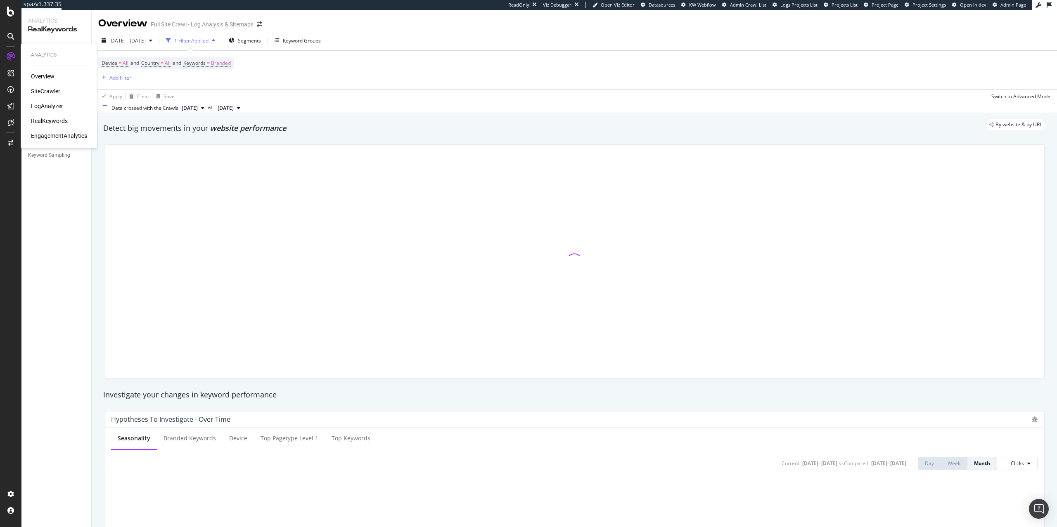
click at [47, 131] on div "Overview SiteCrawler LogAnalyzer RealKeywords EngagementAnalytics" at bounding box center [59, 106] width 56 height 68
click at [48, 135] on div "EngagementAnalytics" at bounding box center [59, 136] width 56 height 8
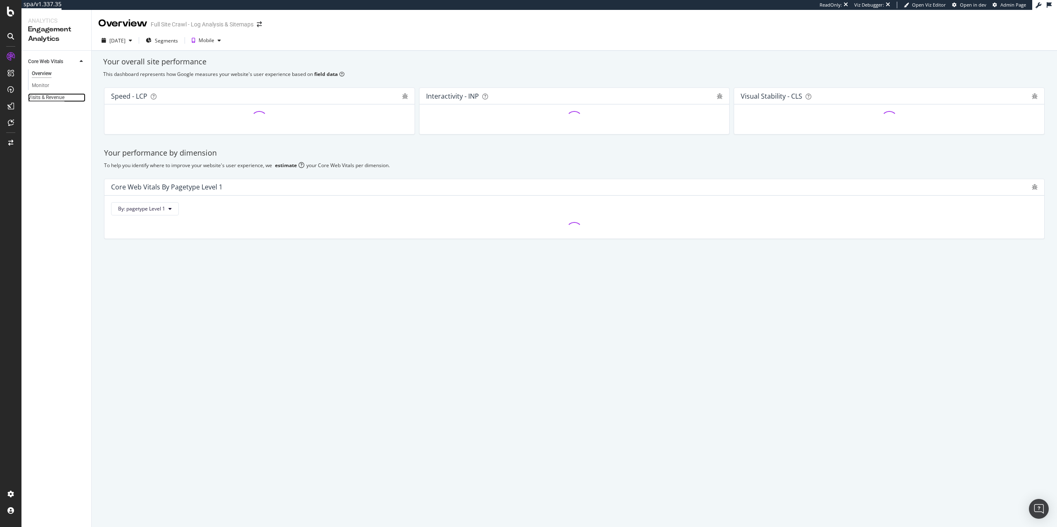
click at [59, 99] on div "Visits & Revenue" at bounding box center [46, 97] width 36 height 9
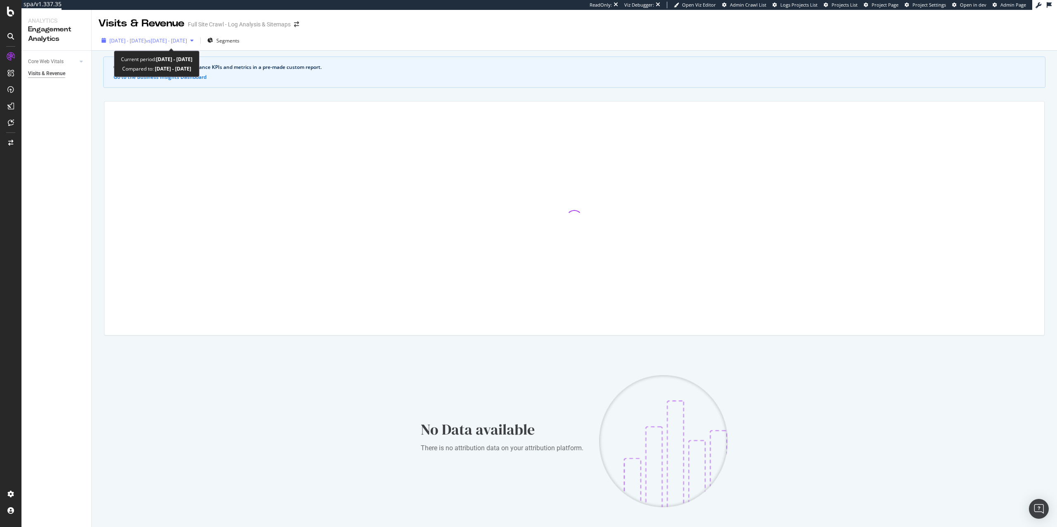
click at [187, 40] on span "vs 2025 Jul. 25th - Aug. 21st" at bounding box center [166, 40] width 41 height 7
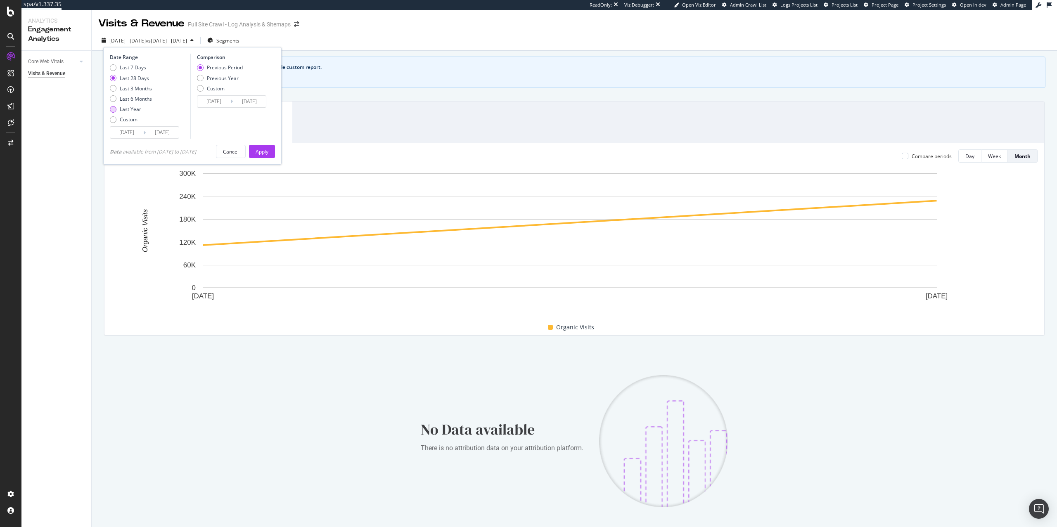
click at [141, 107] on div "Last Year" at bounding box center [131, 109] width 42 height 7
type input "2024/09/19"
type input "2023/09/20"
type input "[DATE]"
click at [273, 156] on button "Apply" at bounding box center [262, 151] width 26 height 13
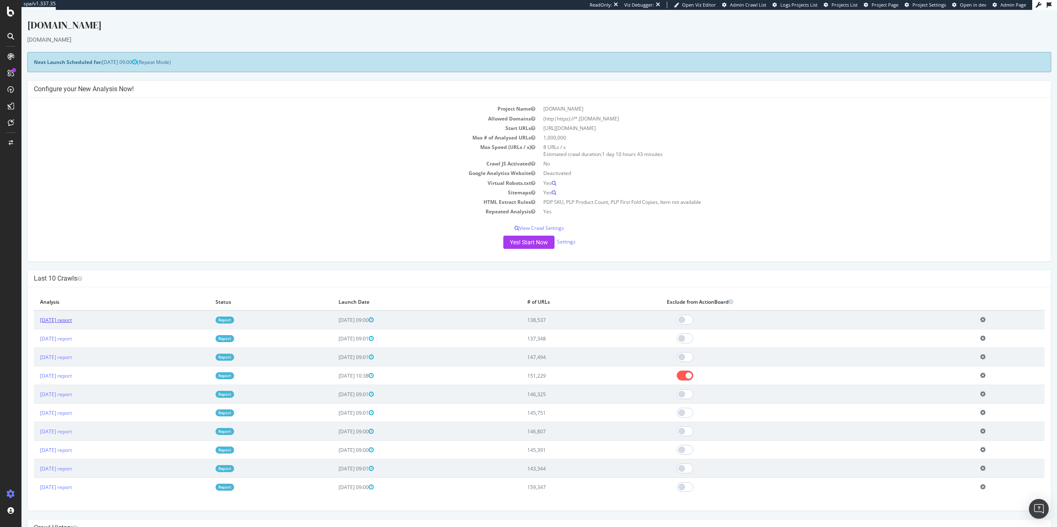
click at [59, 323] on link "2025 Sep. 21st report" at bounding box center [56, 320] width 32 height 7
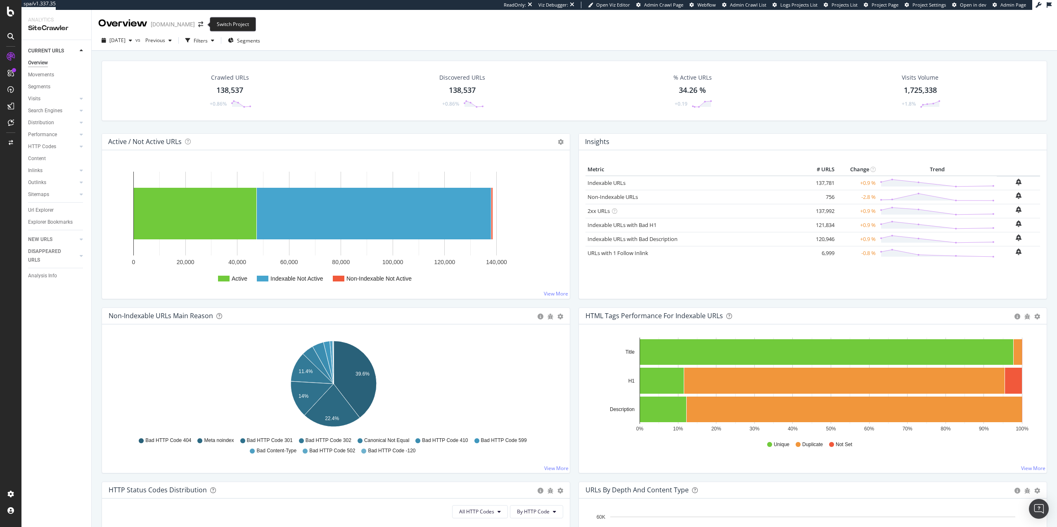
click at [204, 24] on span at bounding box center [201, 24] width 12 height 6
click at [200, 23] on icon "arrow-right-arrow-left" at bounding box center [200, 24] width 5 height 6
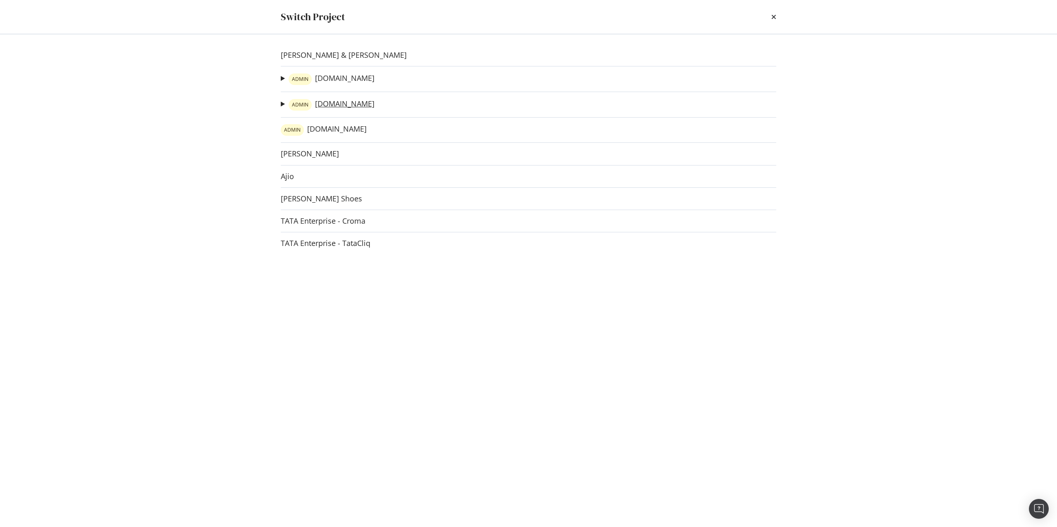
click at [361, 107] on link "ADMIN charleskeith.co.uk" at bounding box center [332, 105] width 86 height 12
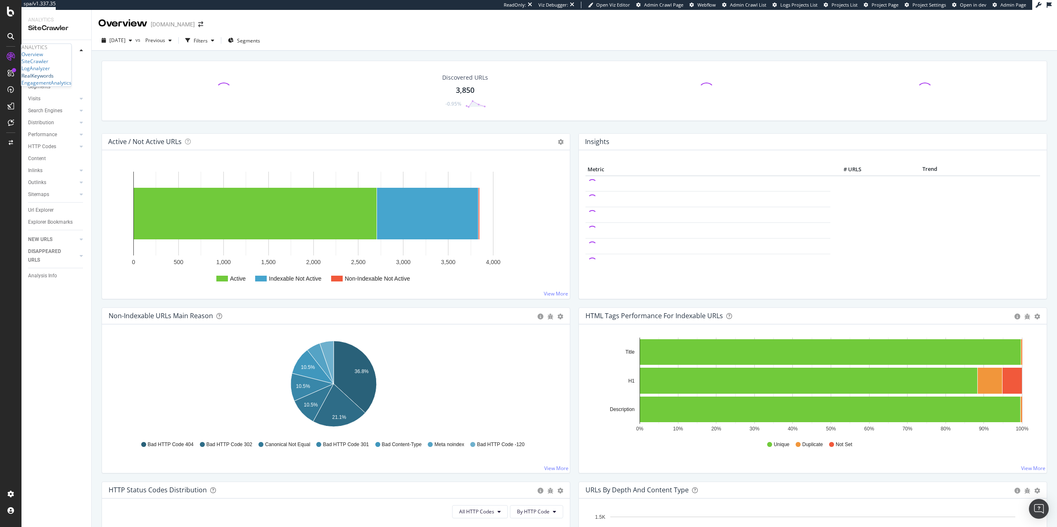
click at [54, 79] on div "RealKeywords" at bounding box center [37, 75] width 32 height 7
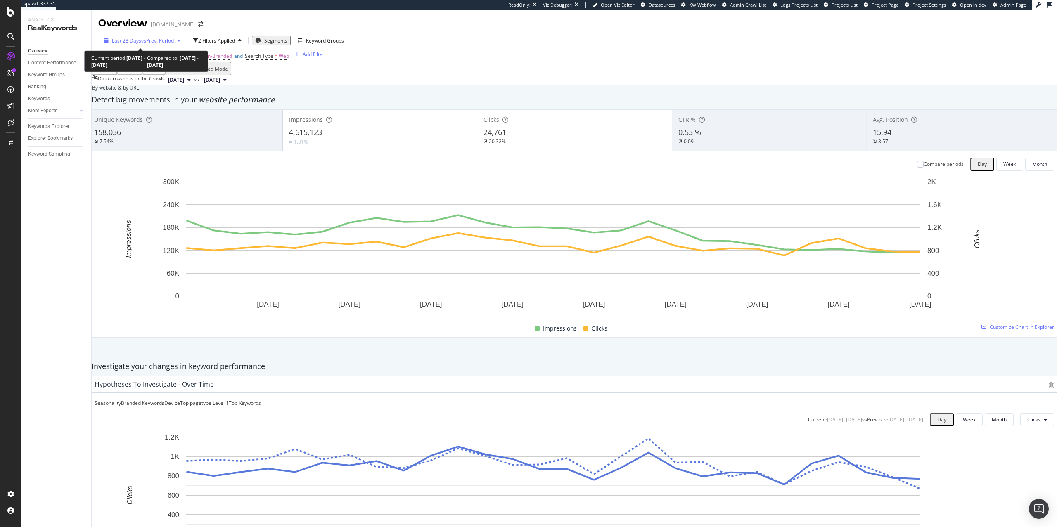
click at [168, 43] on span "vs Prev. Period" at bounding box center [157, 40] width 33 height 7
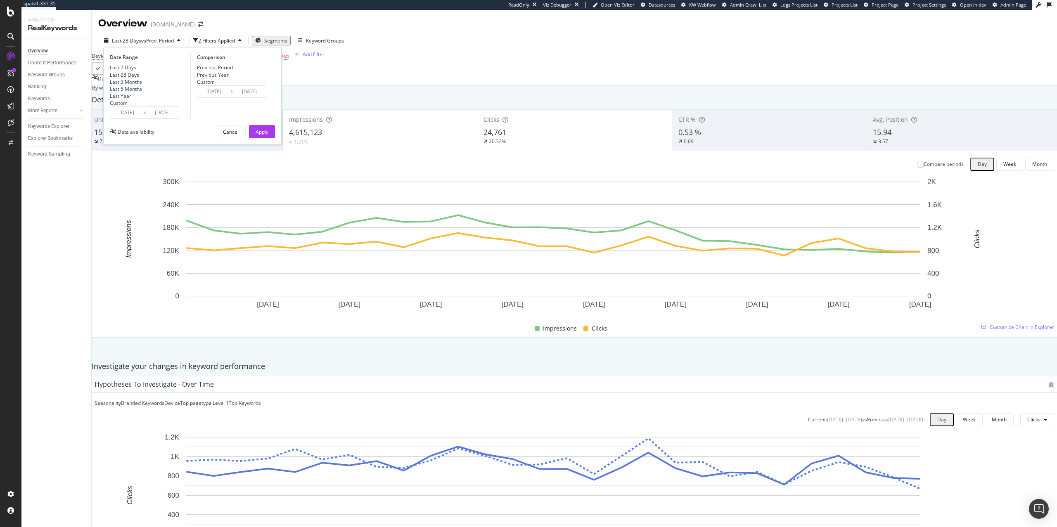
click at [131, 100] on div "Last Year" at bounding box center [120, 96] width 21 height 7
type input "[DATE]"
click at [269, 138] on button "Apply" at bounding box center [262, 131] width 26 height 13
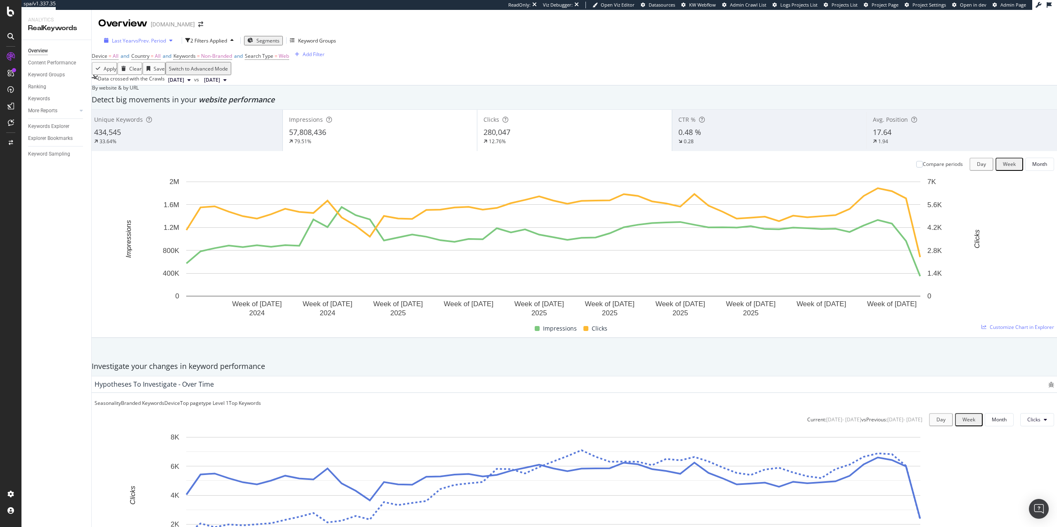
click at [134, 42] on span "vs Prev. Period" at bounding box center [149, 40] width 33 height 7
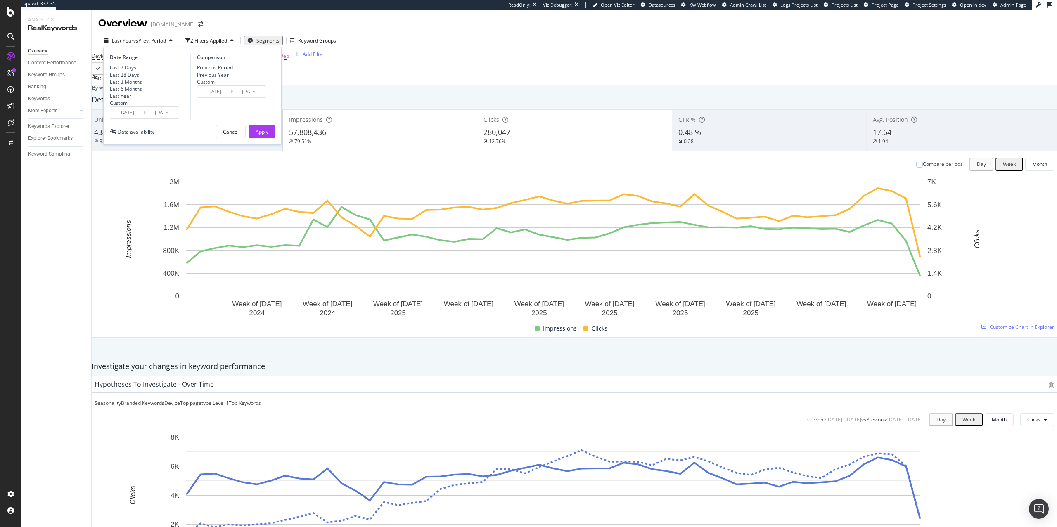
click at [129, 93] on div "Last 6 Months" at bounding box center [126, 88] width 32 height 7
type input "[DATE]"
click at [130, 119] on input "[DATE]" at bounding box center [126, 113] width 33 height 12
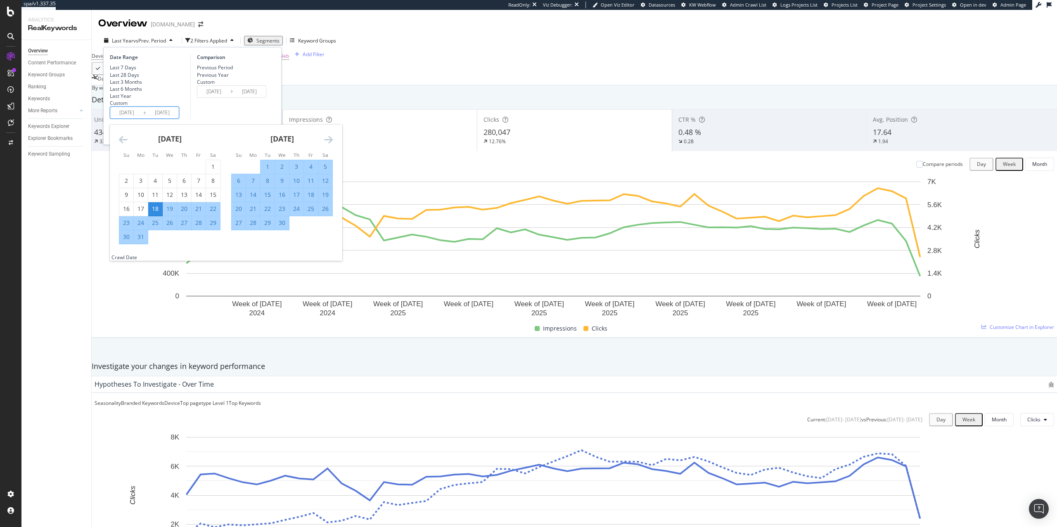
click at [119, 145] on icon "Move backward to switch to the previous month." at bounding box center [123, 140] width 9 height 10
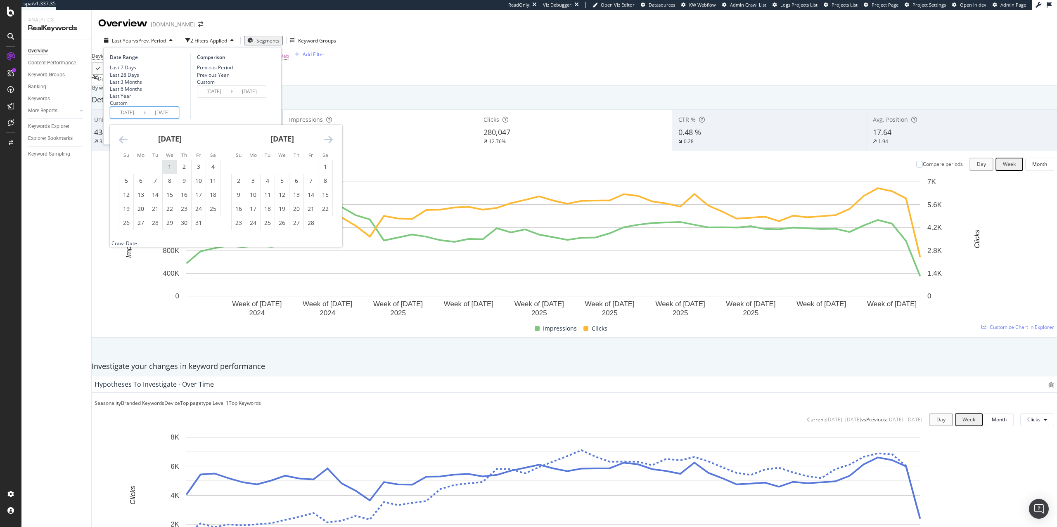
click at [173, 171] on div "1" at bounding box center [170, 167] width 14 height 8
type input "[DATE]"
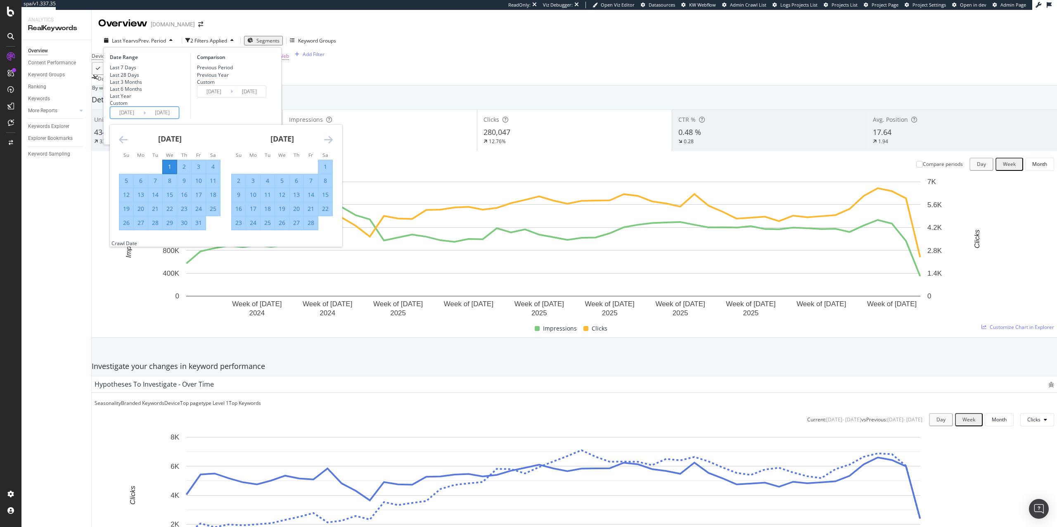
click at [330, 145] on icon "Move forward to switch to the next month." at bounding box center [328, 140] width 9 height 10
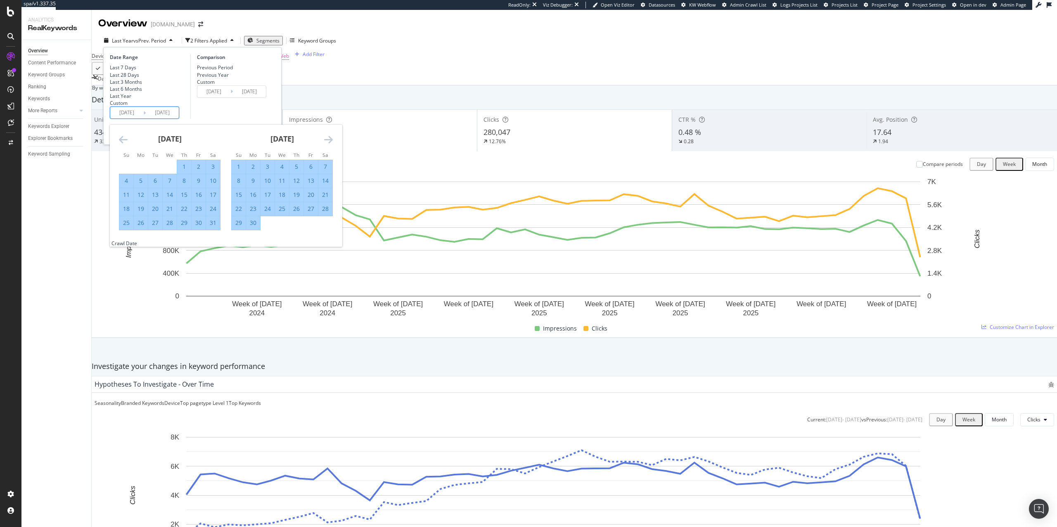
click at [330, 145] on icon "Move forward to switch to the next month." at bounding box center [328, 140] width 9 height 10
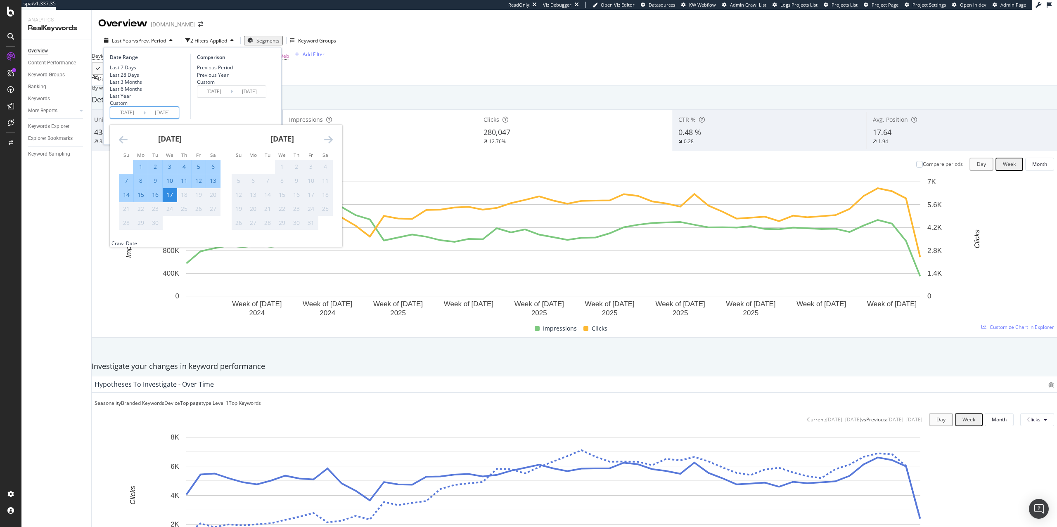
click at [245, 119] on div "Comparison Previous Period Previous Year Custom [DATE] Navigate forward to inte…" at bounding box center [229, 86] width 78 height 65
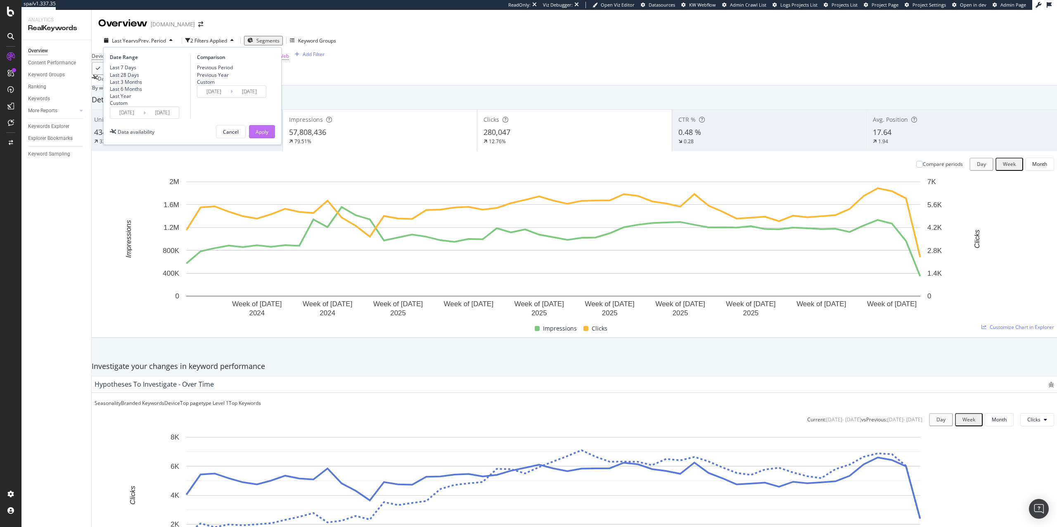
click at [260, 135] on div "Apply" at bounding box center [262, 131] width 13 height 7
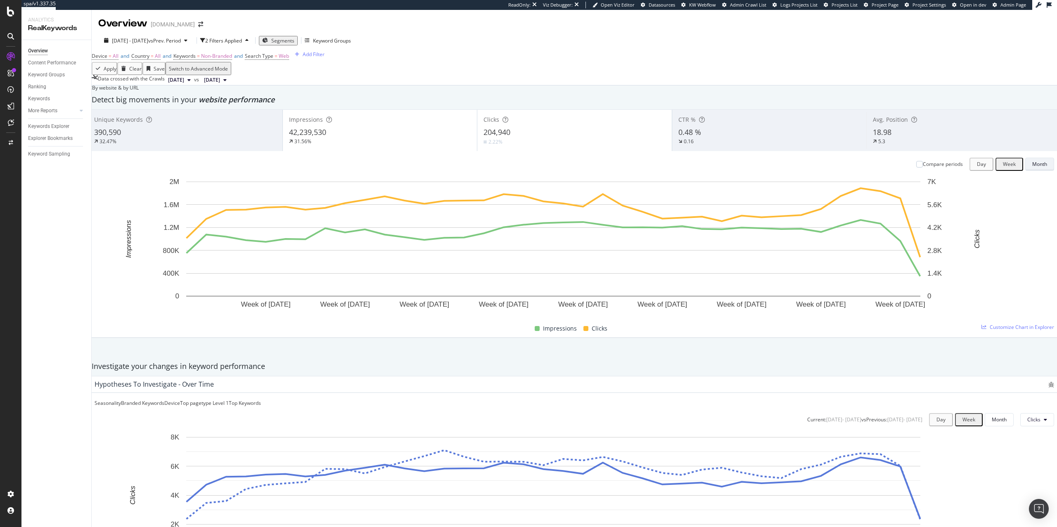
click at [1033, 168] on div "Month" at bounding box center [1040, 164] width 15 height 7
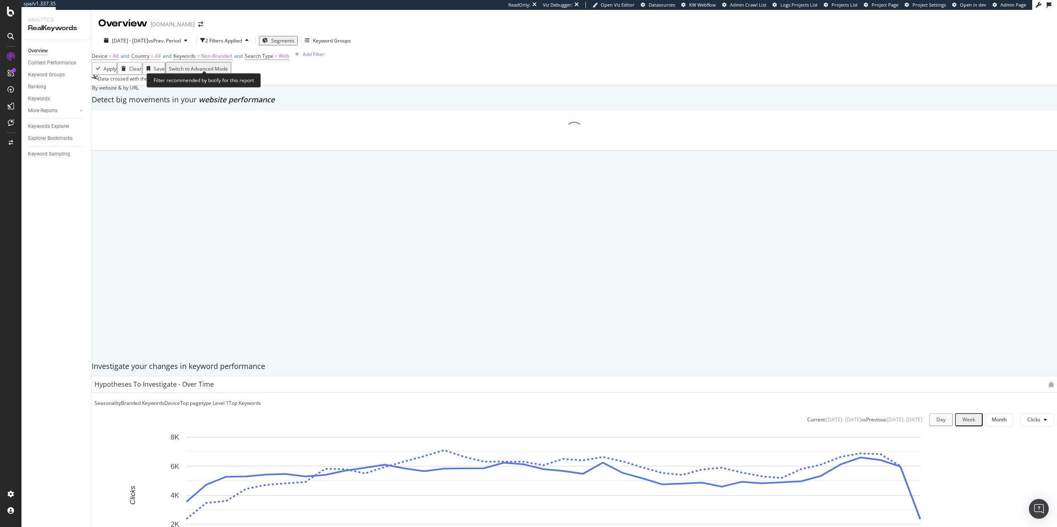
click at [161, 59] on span "All" at bounding box center [158, 55] width 6 height 7
drag, startPoint x: 346, startPoint y: 72, endPoint x: 431, endPoint y: 21, distance: 99.2
click at [346, 62] on div "Device = All and Country = All and Keywords = Non-Branded and Search Type = Web…" at bounding box center [575, 56] width 966 height 12
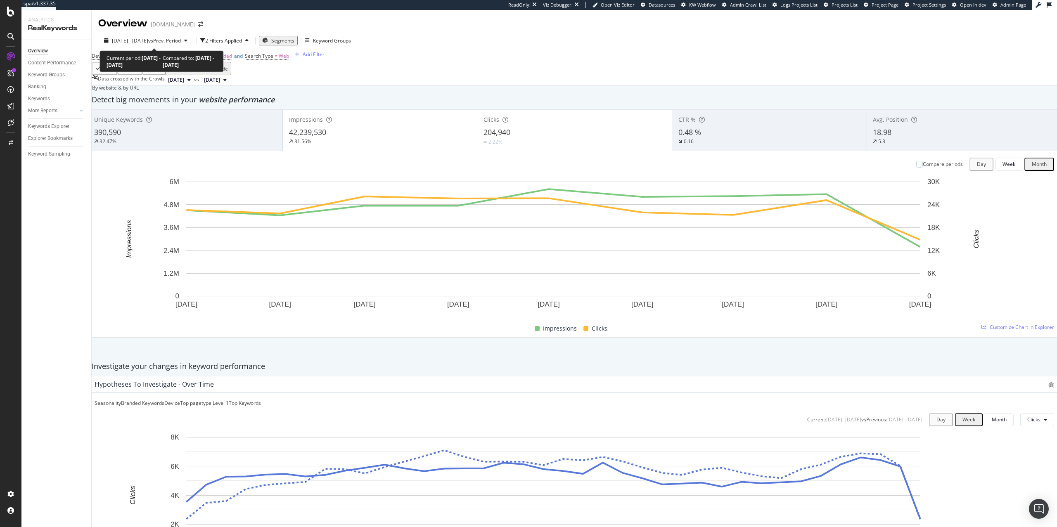
drag, startPoint x: 107, startPoint y: 57, endPoint x: 207, endPoint y: 74, distance: 100.8
click at [207, 72] on div "Current period: 2025 Jan. 1st - Sep. 17th Compared to: 2024 Apr. 16th - Dec. 31…" at bounding box center [162, 61] width 124 height 21
copy div "Current period: 2025 Jan. 1st - Sep. 17th Compared to: 2024 Apr. 16th - Dec. 31…"
click at [181, 43] on span "vs Prev. Period" at bounding box center [164, 40] width 33 height 7
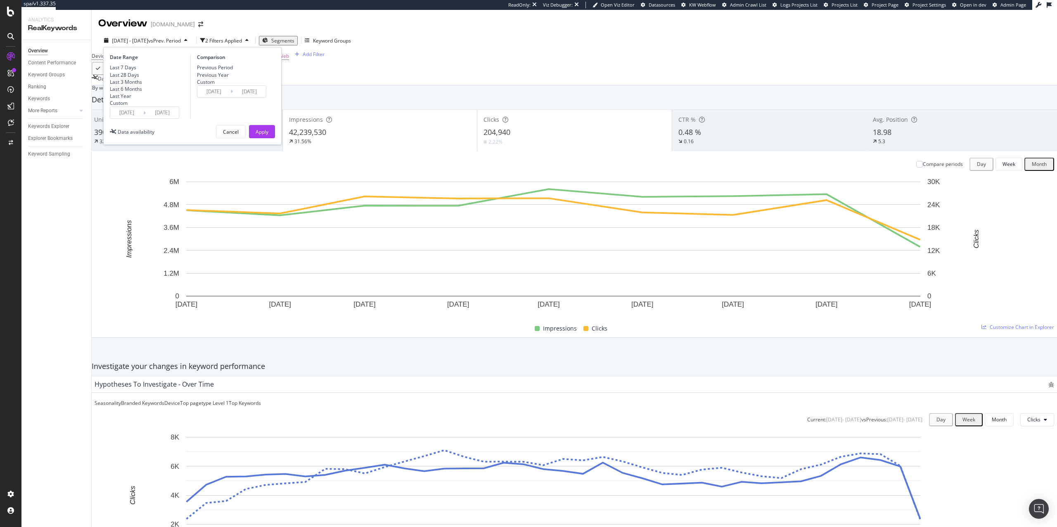
click at [222, 78] on div "Previous Year" at bounding box center [213, 74] width 32 height 7
type input "[DATE]"
click at [266, 138] on div "Apply" at bounding box center [262, 132] width 13 height 12
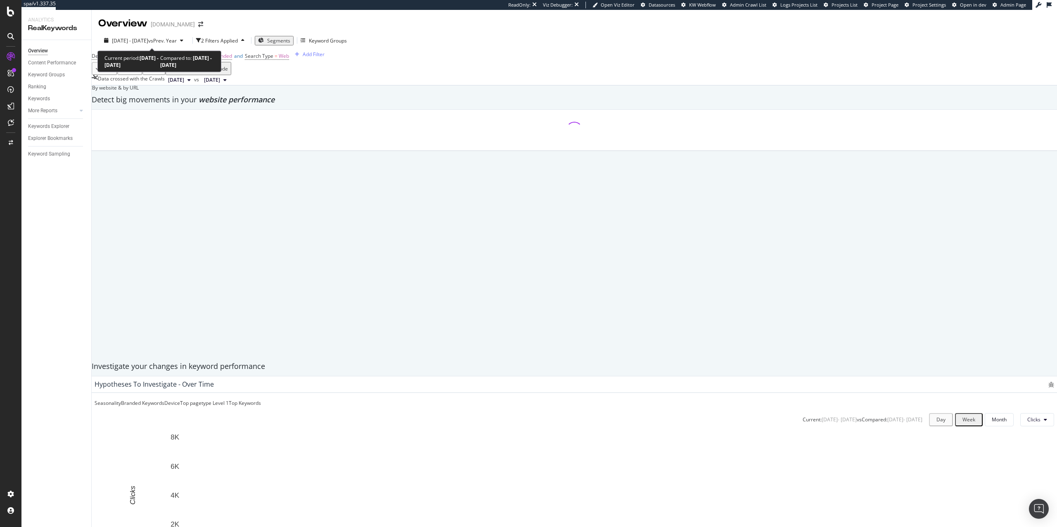
drag, startPoint x: 109, startPoint y: 59, endPoint x: 197, endPoint y: 68, distance: 88.5
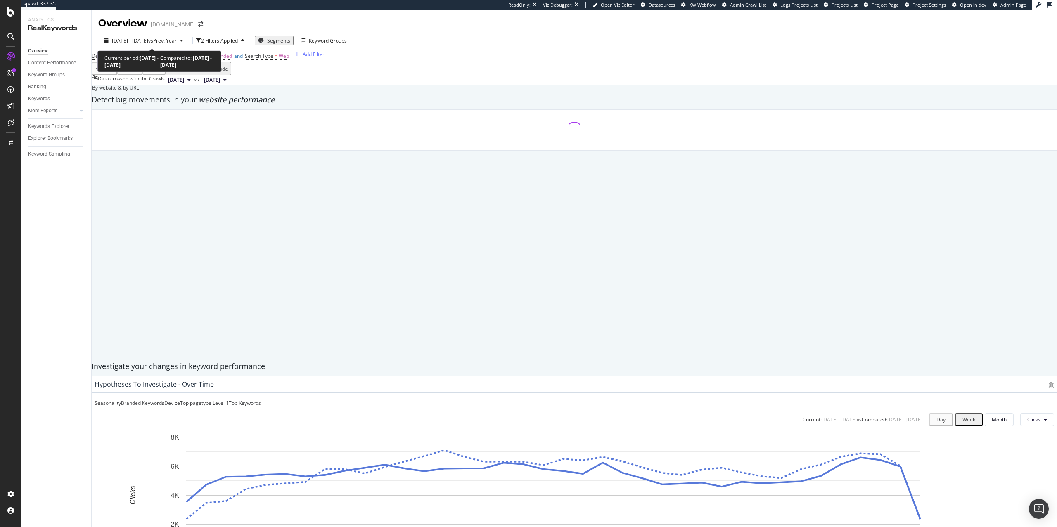
click at [197, 68] on div "Current period: 2025 Jan. 1st - Sep. 17th Compared to: 2024 Jan. 3rd - Sep. 18th" at bounding box center [159, 62] width 110 height 14
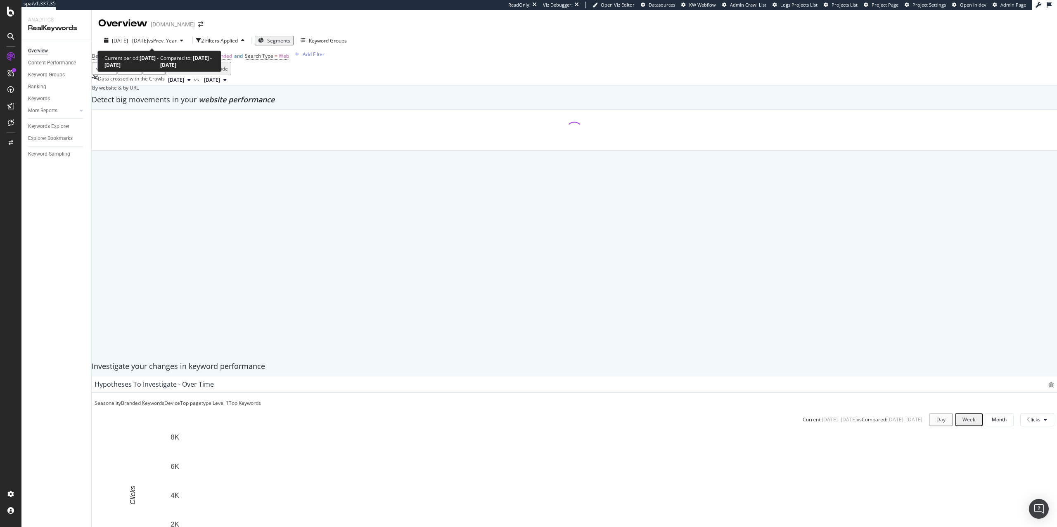
copy div "Current period: 2025 Jan. 1st - Sep. 17th Compared to: 2024 Jan. 3rd - Sep. 18th"
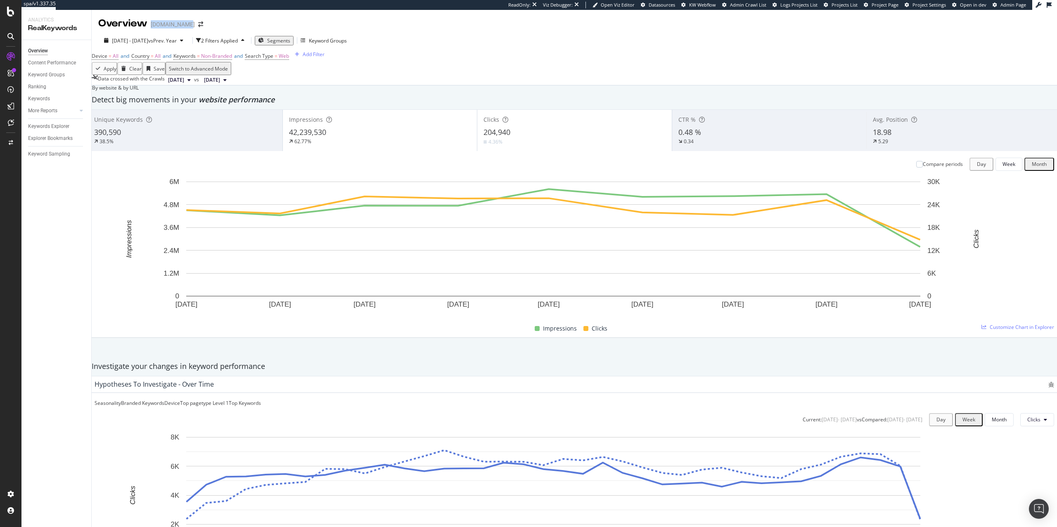
click at [176, 23] on div "charleskeith.co.uk" at bounding box center [173, 24] width 44 height 8
click at [68, 86] on div "Analytics Overview SiteCrawler LogAnalyzer RealKeywords EngagementAnalytics" at bounding box center [46, 65] width 50 height 43
click at [70, 86] on div "EngagementAnalytics" at bounding box center [46, 82] width 50 height 7
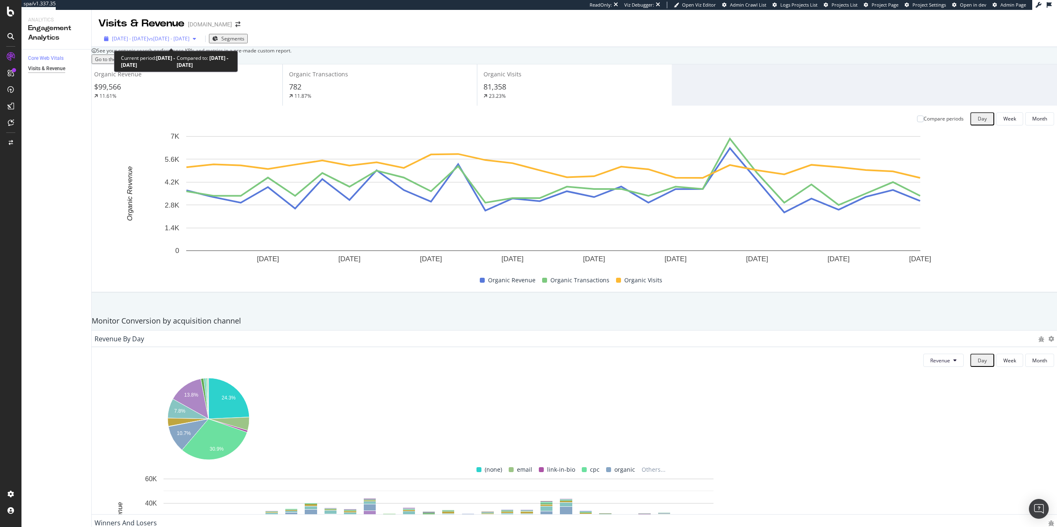
click at [181, 42] on span "vs 2025 Jul. 25th - Aug. 21st" at bounding box center [168, 38] width 41 height 7
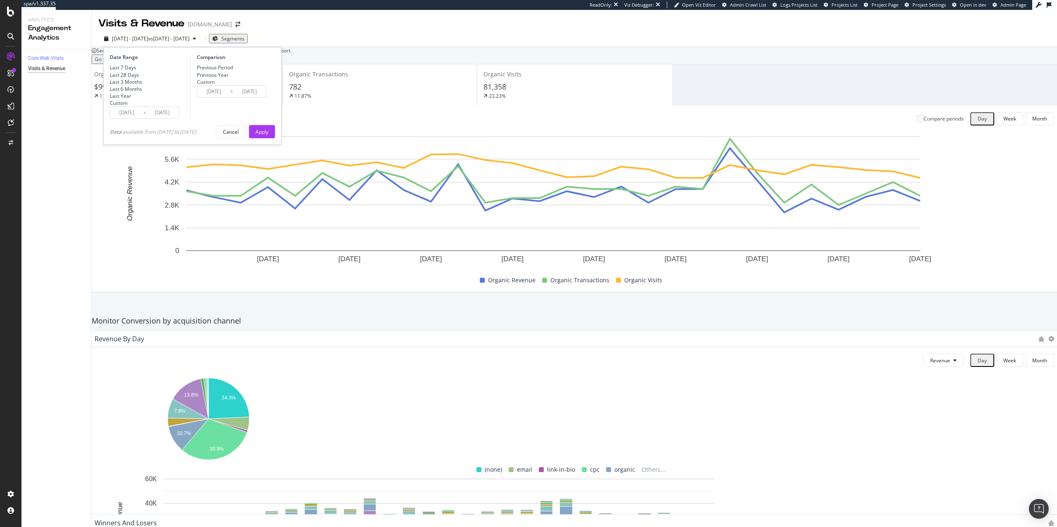
drag, startPoint x: 138, startPoint y: 102, endPoint x: 161, endPoint y: 109, distance: 24.3
click at [139, 93] on div "Last 6 Months" at bounding box center [126, 88] width 32 height 7
type input "[DATE]"
type input "2024/09/16"
type input "[DATE]"
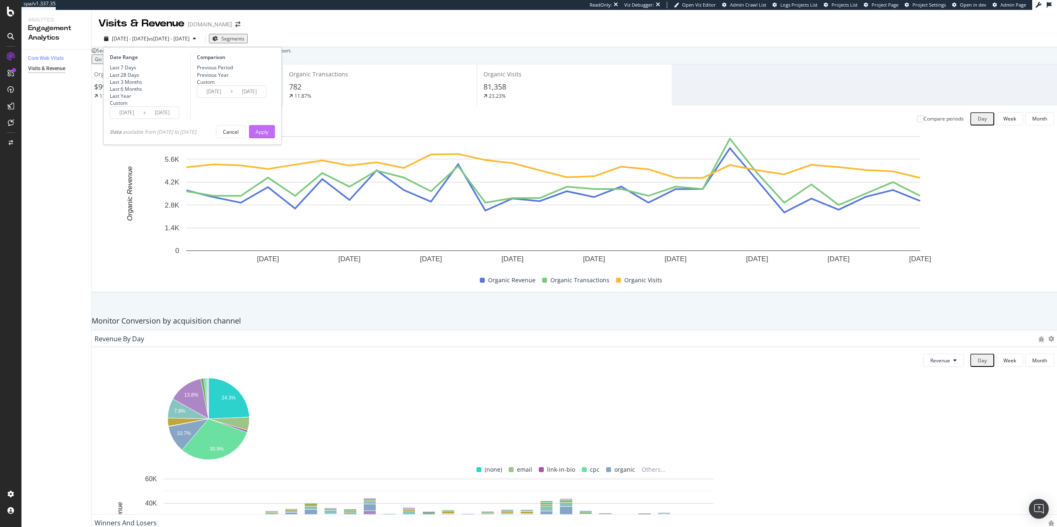
click at [268, 138] on div "Apply" at bounding box center [262, 132] width 13 height 12
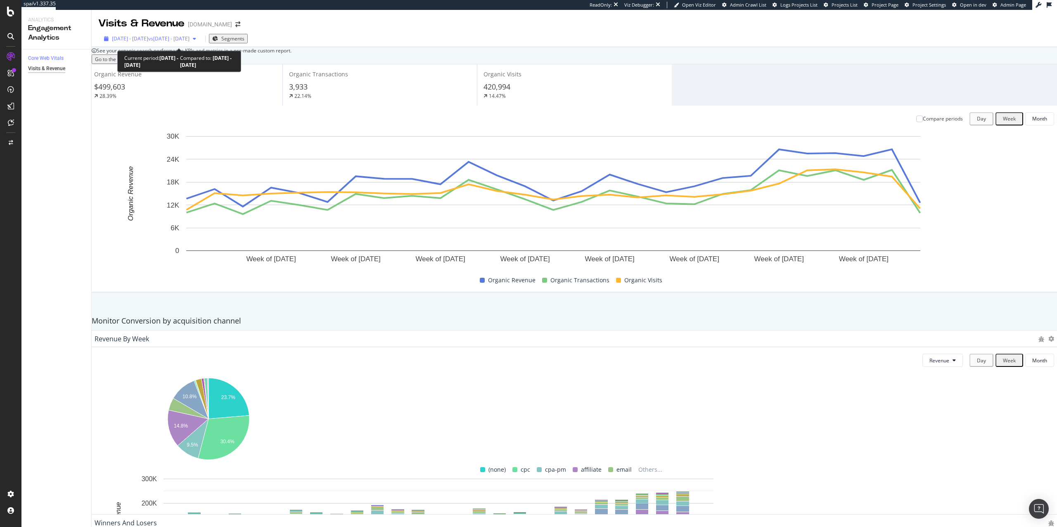
click at [182, 41] on span "vs 2024 Sep. 16th - 2025 Mar. 18th" at bounding box center [168, 38] width 41 height 7
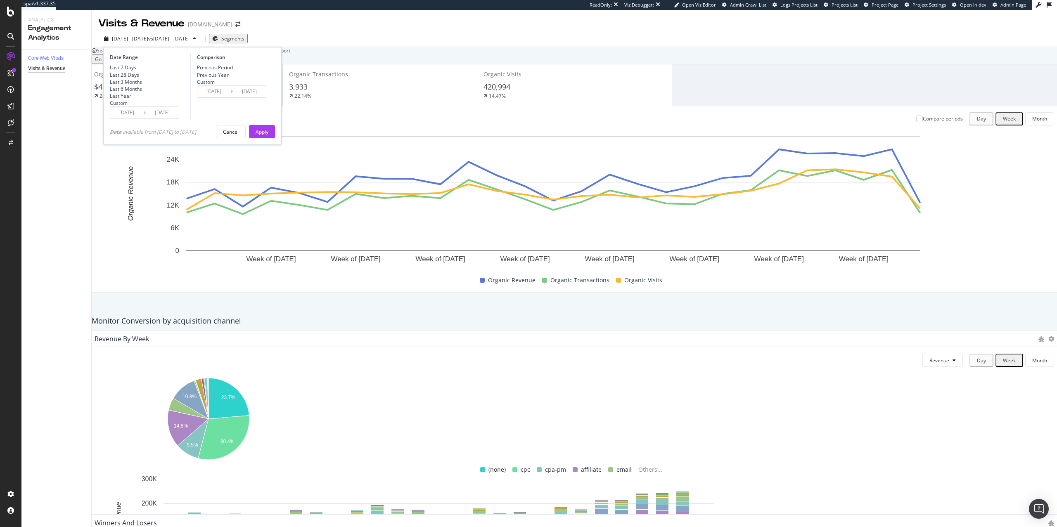
click at [226, 74] on div "Previous Year" at bounding box center [213, 74] width 32 height 7
type input "2024/03/20"
type input "2024/09/19"
click at [127, 119] on input "[DATE]" at bounding box center [126, 113] width 33 height 12
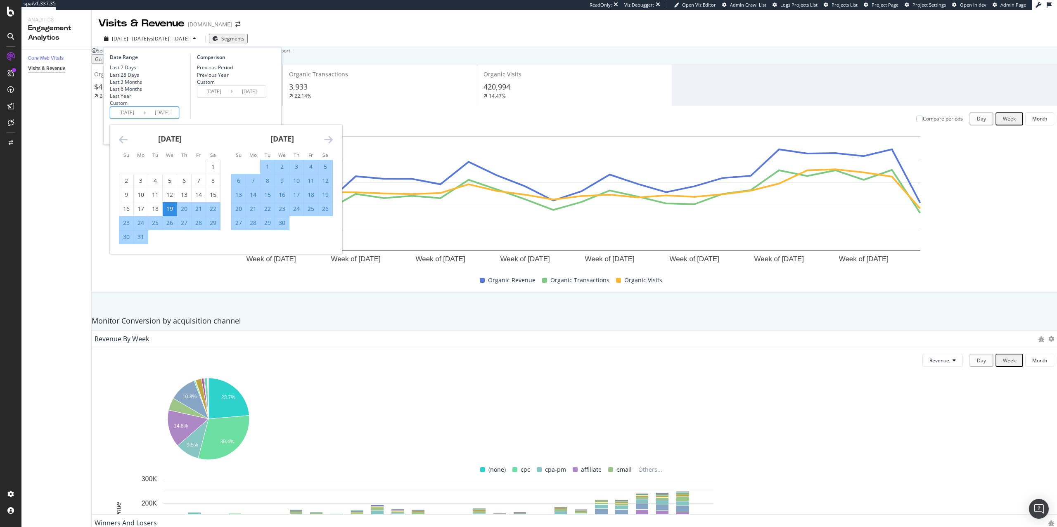
click at [120, 145] on icon "Move backward to switch to the previous month." at bounding box center [123, 140] width 9 height 10
click at [121, 145] on icon "Move backward to switch to the previous month." at bounding box center [123, 140] width 9 height 10
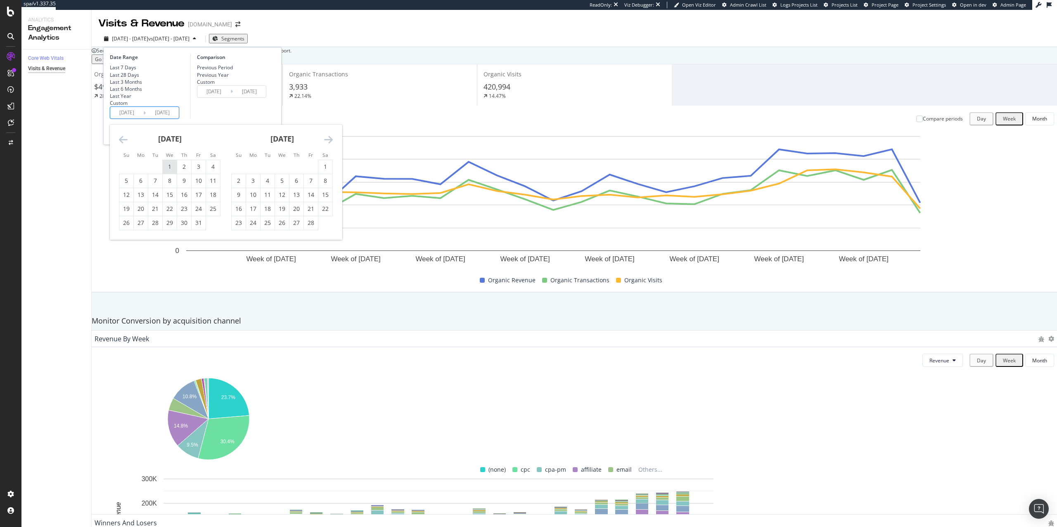
click at [164, 171] on div "1" at bounding box center [170, 167] width 14 height 8
type input "[DATE]"
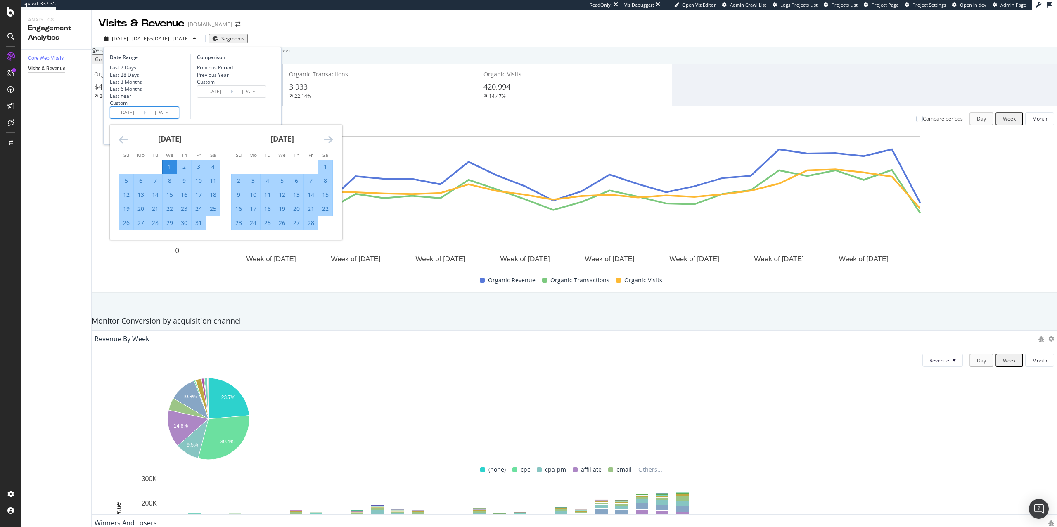
click at [330, 165] on div "December 2024 1 2 3 4 5 6 7 8 9 10 11 12 13 14 15 16 17 18 19 20 21 22 23 24 25…" at bounding box center [226, 182] width 232 height 115
click at [330, 145] on div "Move forward to switch to the next month." at bounding box center [328, 140] width 9 height 10
click at [330, 145] on icon "Move forward to switch to the next month." at bounding box center [328, 140] width 9 height 10
click at [242, 119] on div "Comparison Previous Period Previous Year Custom 2024/01/03 Navigate forward to …" at bounding box center [229, 86] width 78 height 65
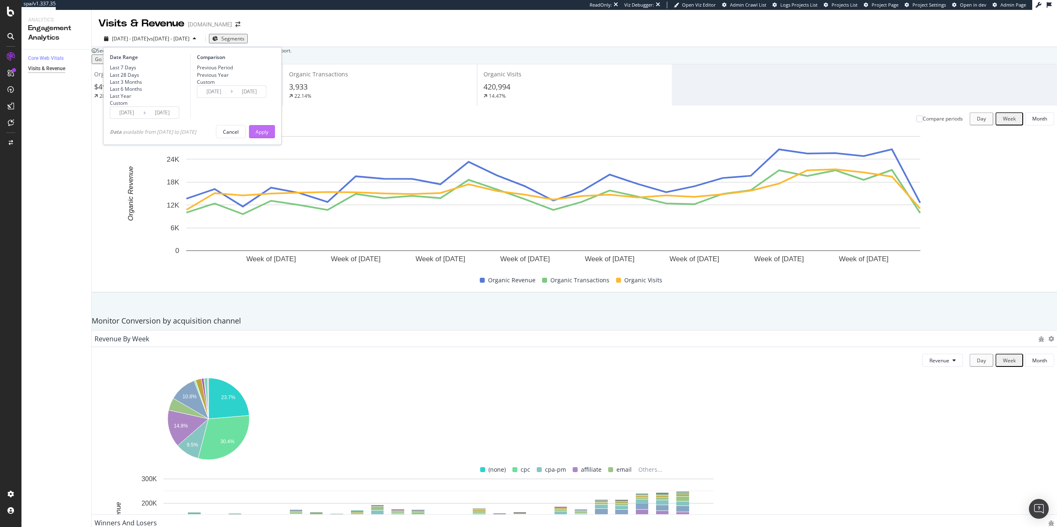
click at [262, 135] on div "Apply" at bounding box center [262, 131] width 13 height 7
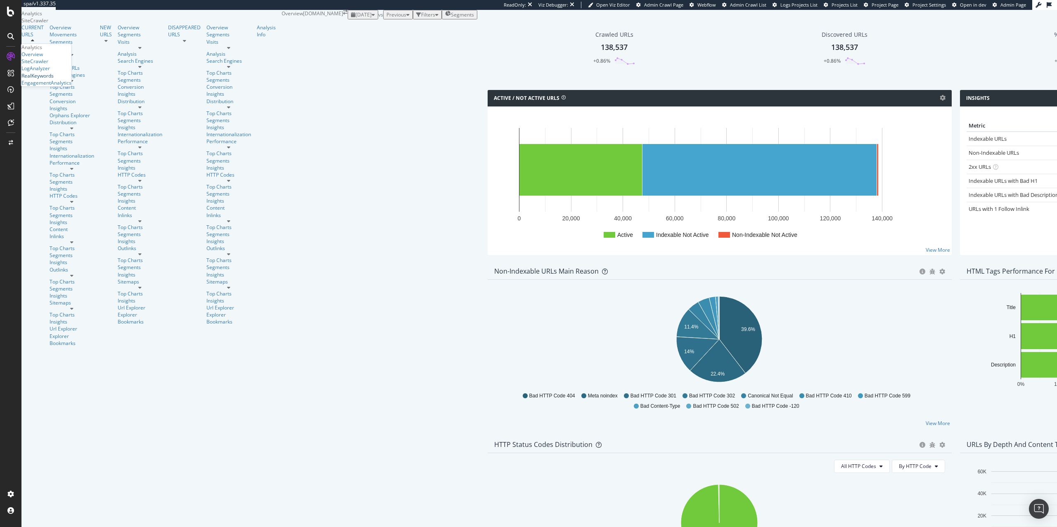
click at [49, 79] on div "RealKeywords" at bounding box center [37, 75] width 32 height 7
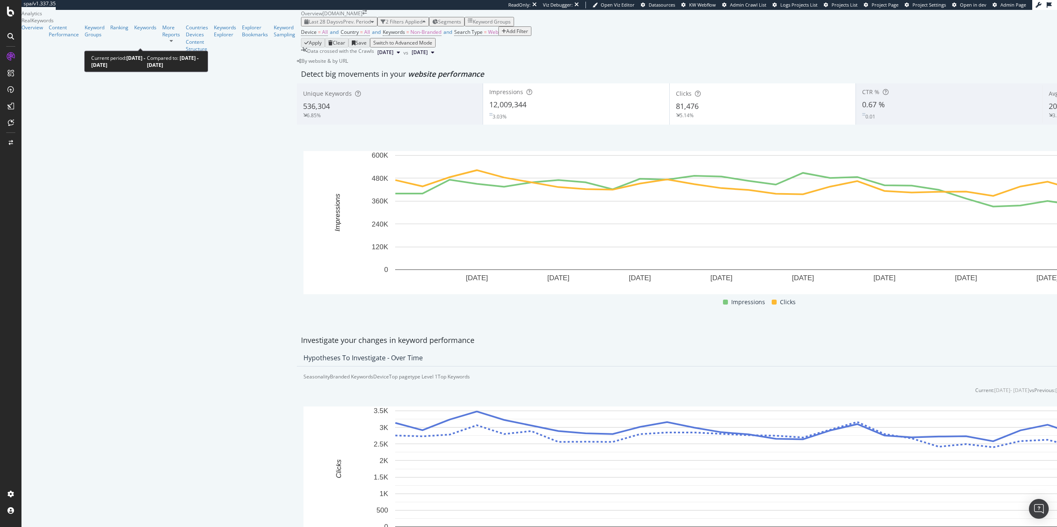
click at [338, 25] on span "vs Prev. Period" at bounding box center [354, 21] width 33 height 7
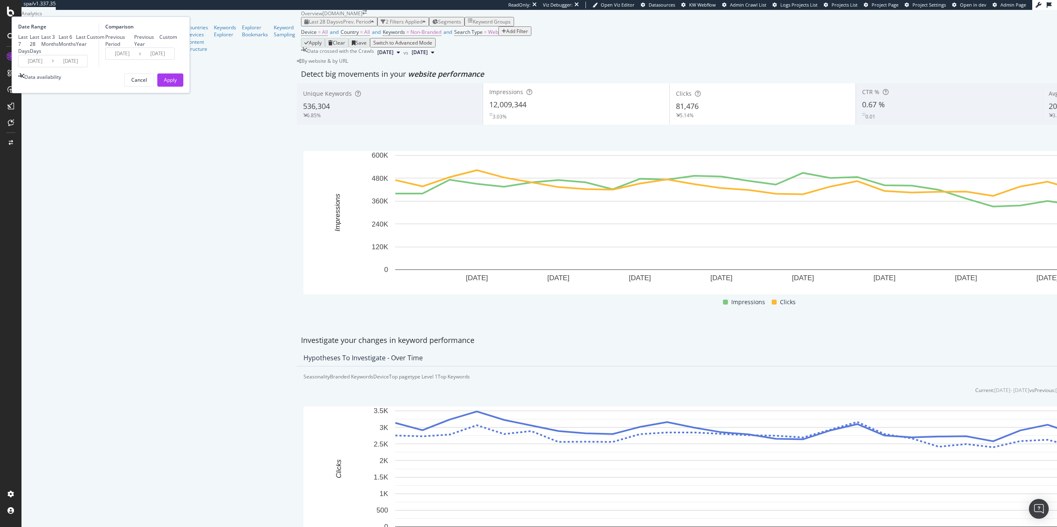
click at [104, 55] on div "Last 7 Days Last 28 Days Last 3 Months Last 6 Months Last Year Custom" at bounding box center [61, 43] width 86 height 21
click at [87, 47] on div "Last Year" at bounding box center [81, 40] width 11 height 14
type input "[DATE]"
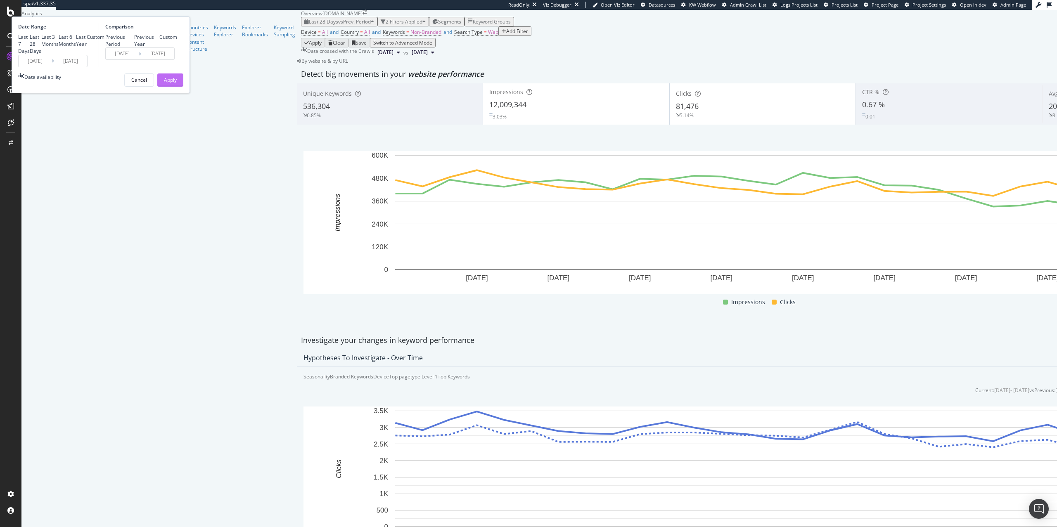
click at [177, 83] on div "Apply" at bounding box center [170, 79] width 13 height 7
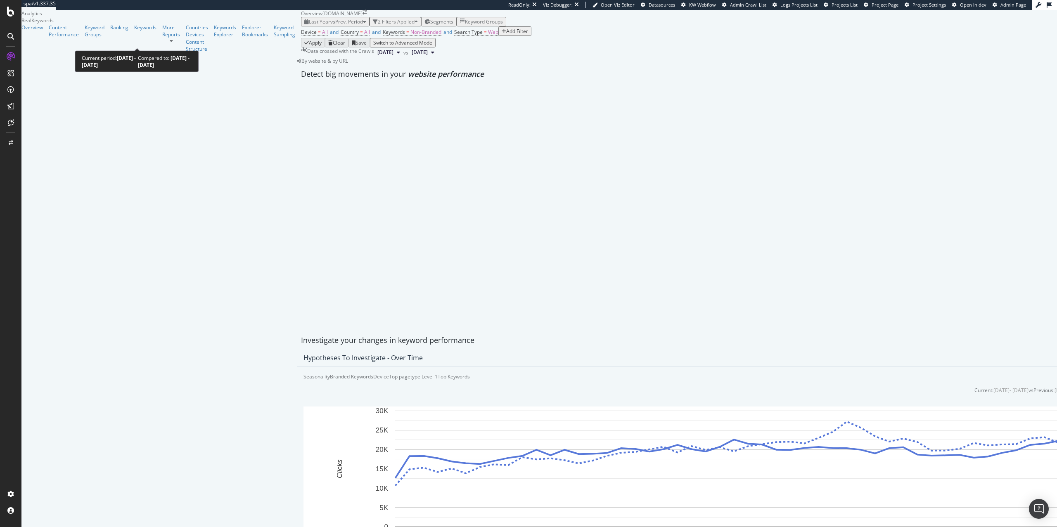
click at [330, 25] on span "vs Prev. Period" at bounding box center [346, 21] width 33 height 7
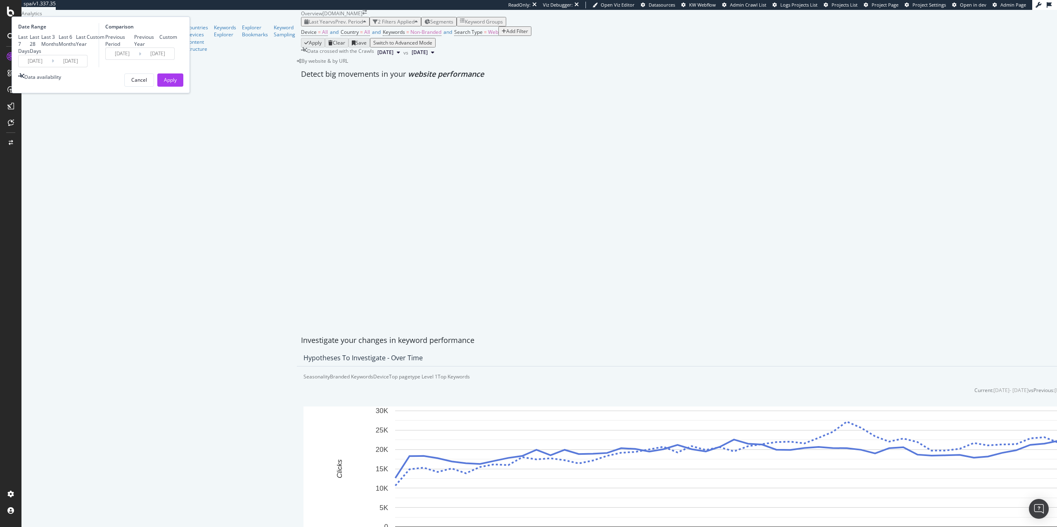
click at [52, 67] on input "[DATE]" at bounding box center [35, 61] width 33 height 12
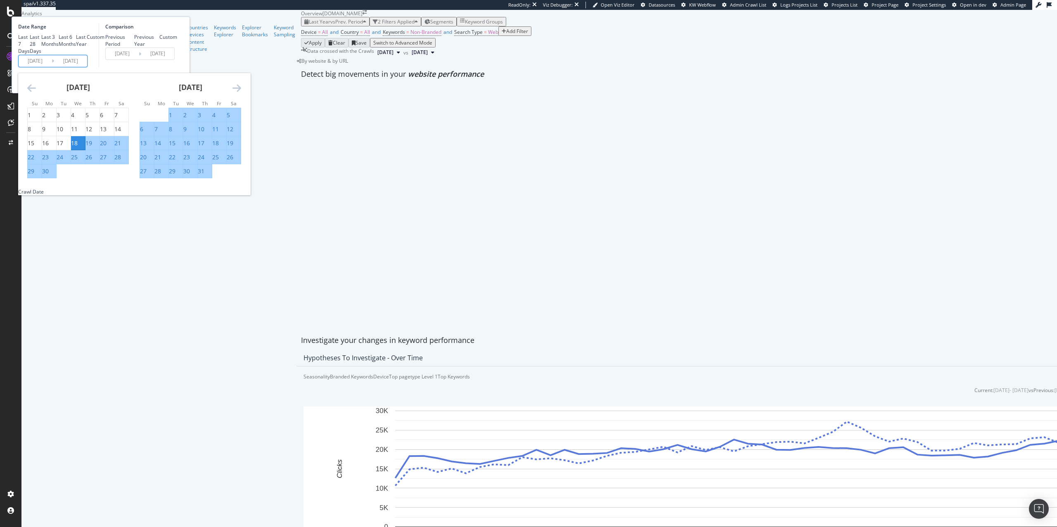
click at [36, 93] on icon "Move backward to switch to the previous month." at bounding box center [31, 88] width 9 height 10
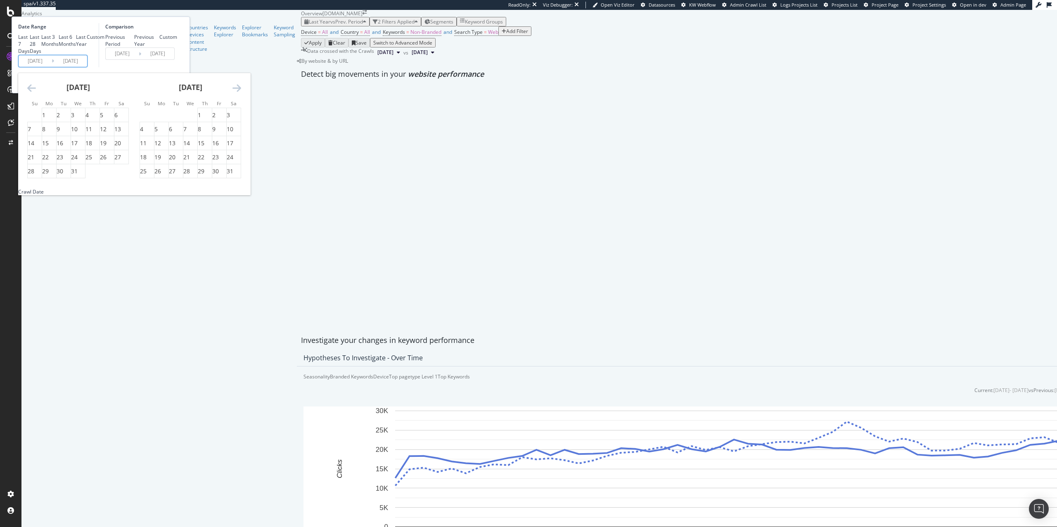
click at [36, 93] on icon "Move backward to switch to the previous month." at bounding box center [31, 88] width 9 height 10
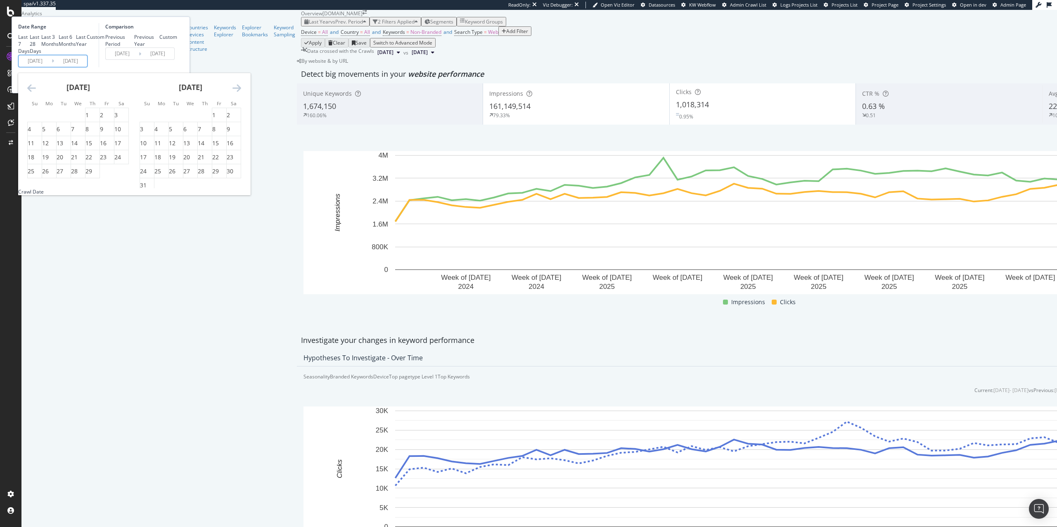
click at [36, 93] on icon "Move backward to switch to the previous month." at bounding box center [31, 88] width 9 height 10
click at [158, 119] on div "1" at bounding box center [155, 115] width 3 height 8
type input "[DATE]"
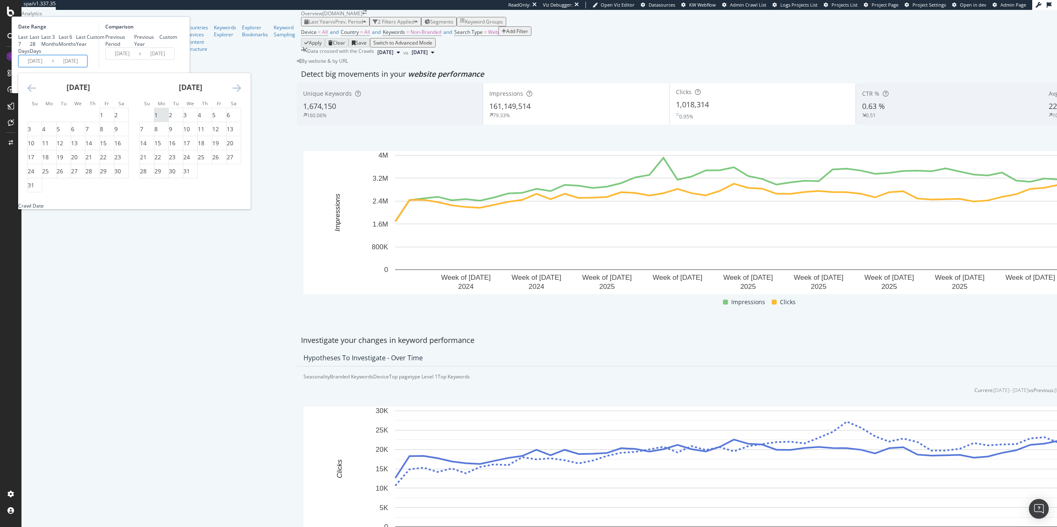
type input "[DATE]"
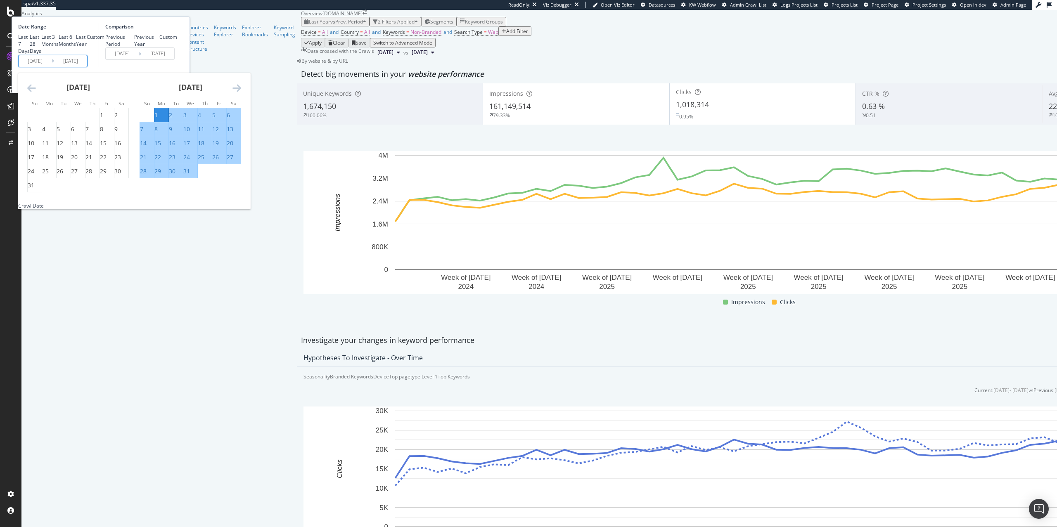
click at [87, 67] on input "[DATE]" at bounding box center [70, 61] width 33 height 12
click at [241, 93] on icon "Move forward to switch to the next month." at bounding box center [237, 88] width 9 height 10
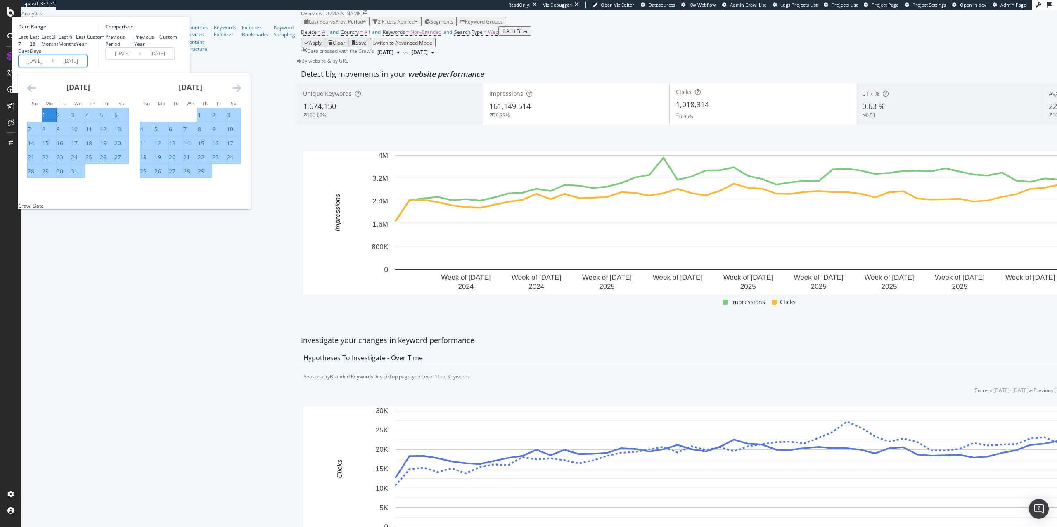
click at [241, 93] on icon "Move forward to switch to the next month." at bounding box center [237, 88] width 9 height 10
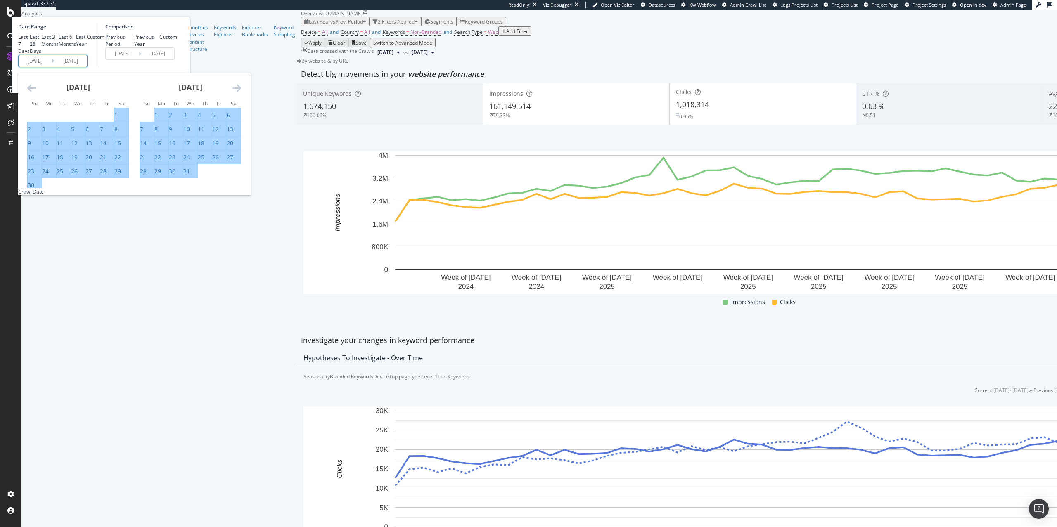
click at [241, 93] on icon "Move forward to switch to the next month." at bounding box center [237, 88] width 9 height 10
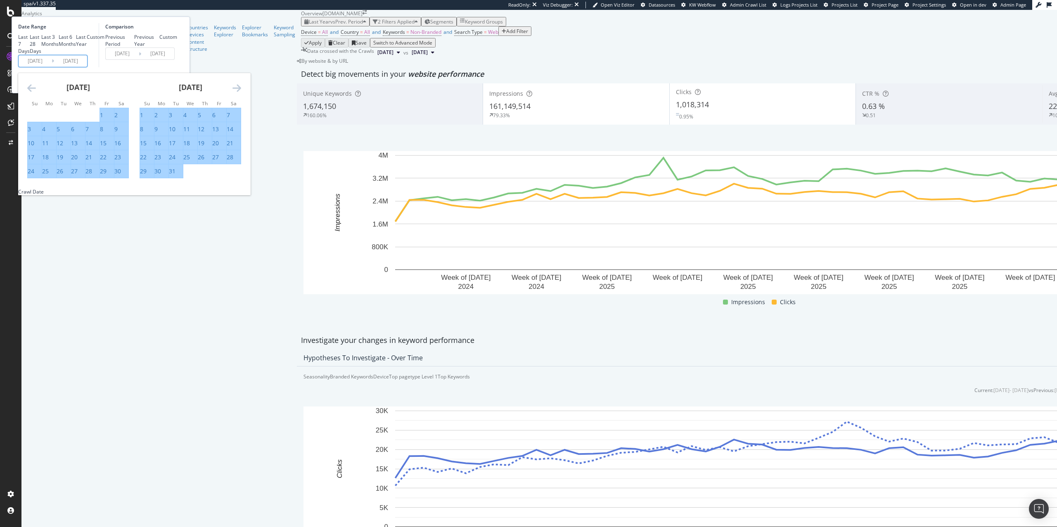
click at [52, 67] on input "[DATE]" at bounding box center [35, 61] width 33 height 12
click at [104, 55] on div "Last 7 Days Last 28 Days Last 3 Months Last 6 Months Last Year Custom" at bounding box center [61, 43] width 86 height 21
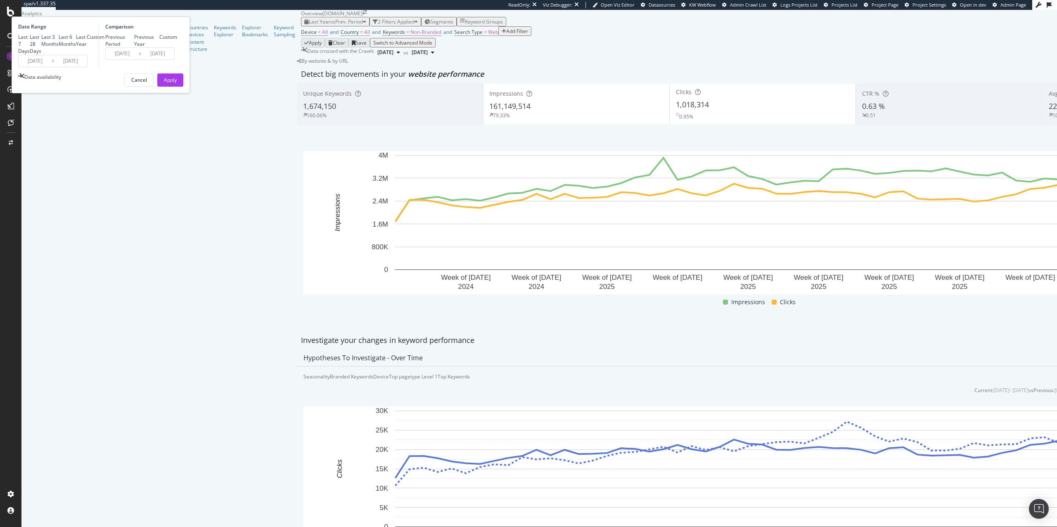
click at [87, 47] on div "Last Year" at bounding box center [81, 40] width 11 height 14
type input "[DATE]"
click at [76, 47] on div "Last 6 Months" at bounding box center [67, 40] width 17 height 14
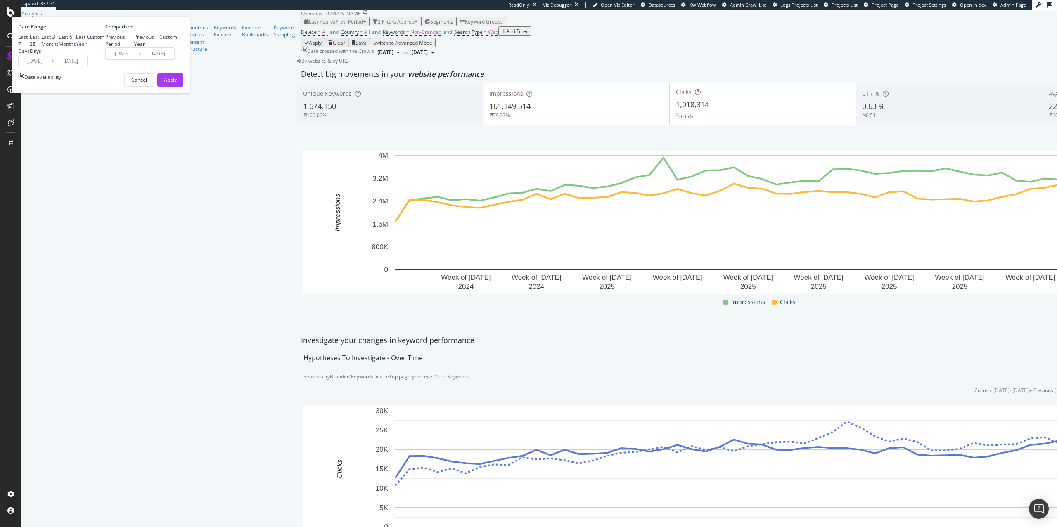
type input "[DATE]"
click at [52, 67] on input "[DATE]" at bounding box center [35, 61] width 33 height 12
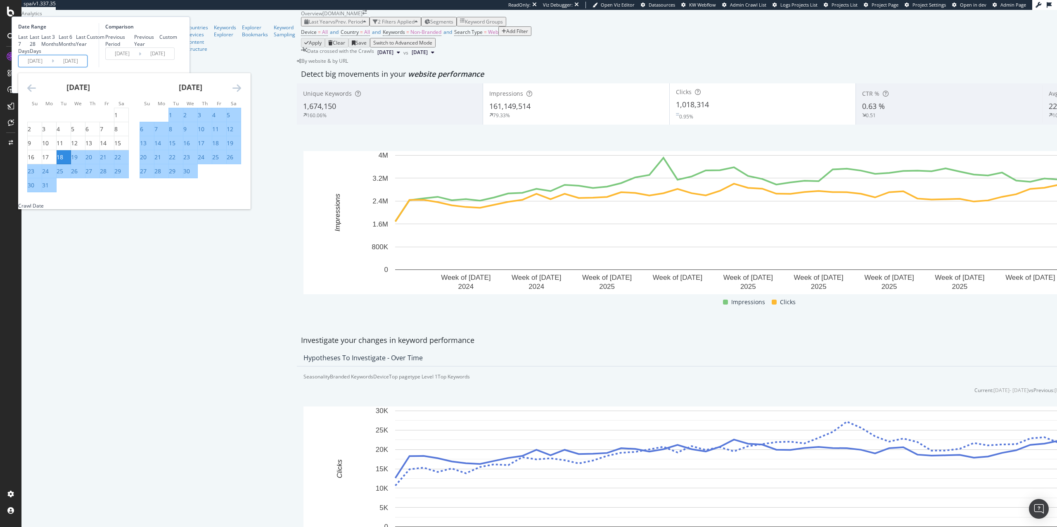
click at [36, 93] on icon "Move backward to switch to the previous month." at bounding box center [31, 88] width 9 height 10
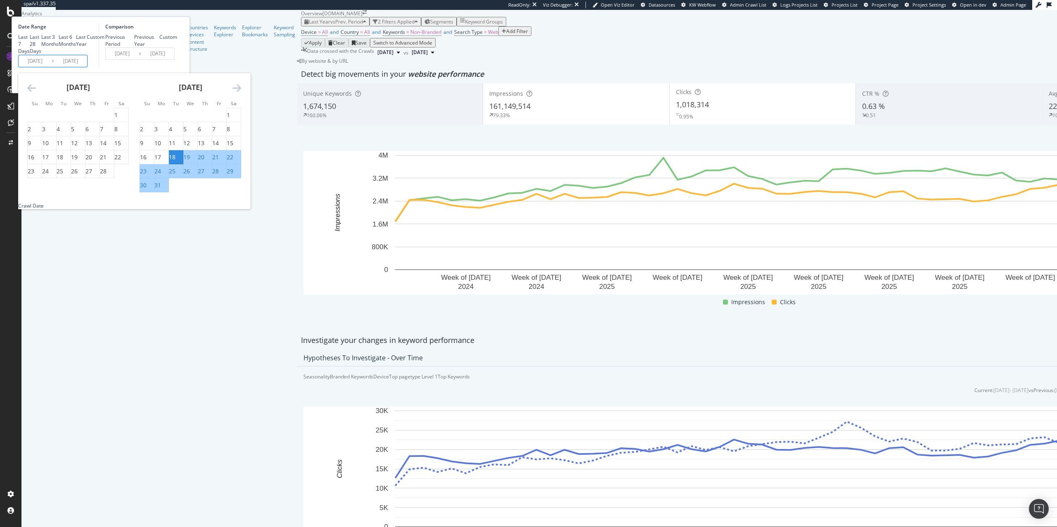
click at [36, 93] on icon "Move backward to switch to the previous month." at bounding box center [31, 88] width 9 height 10
click at [74, 119] on div "1" at bounding box center [72, 115] width 3 height 8
type input "[DATE]"
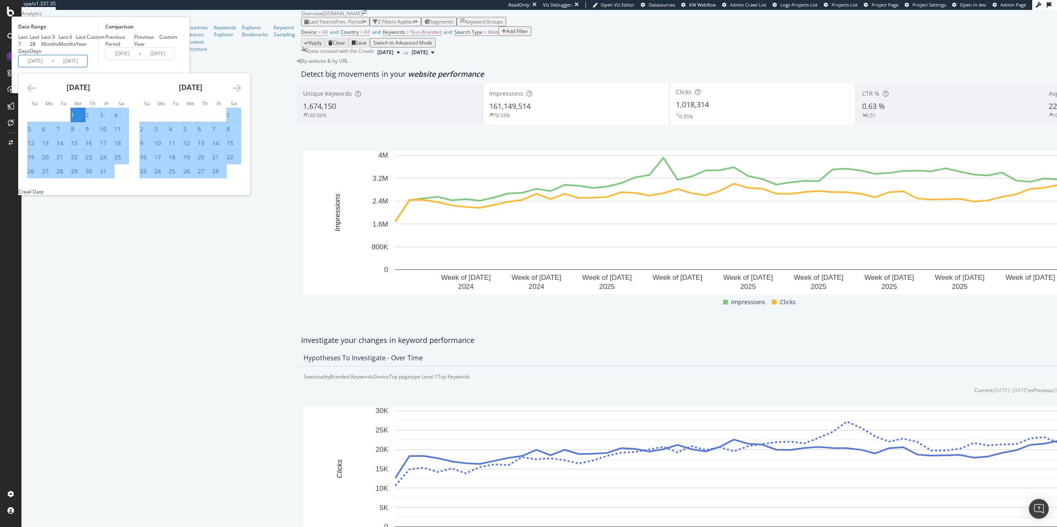
click at [241, 93] on icon "Move forward to switch to the next month." at bounding box center [237, 88] width 9 height 10
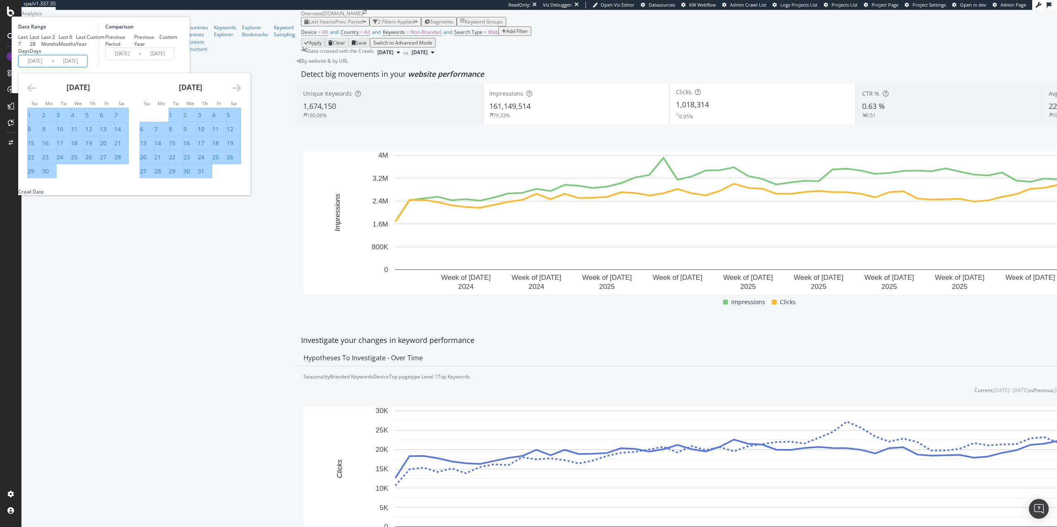
click at [241, 93] on icon "Move forward to switch to the next month." at bounding box center [237, 88] width 9 height 10
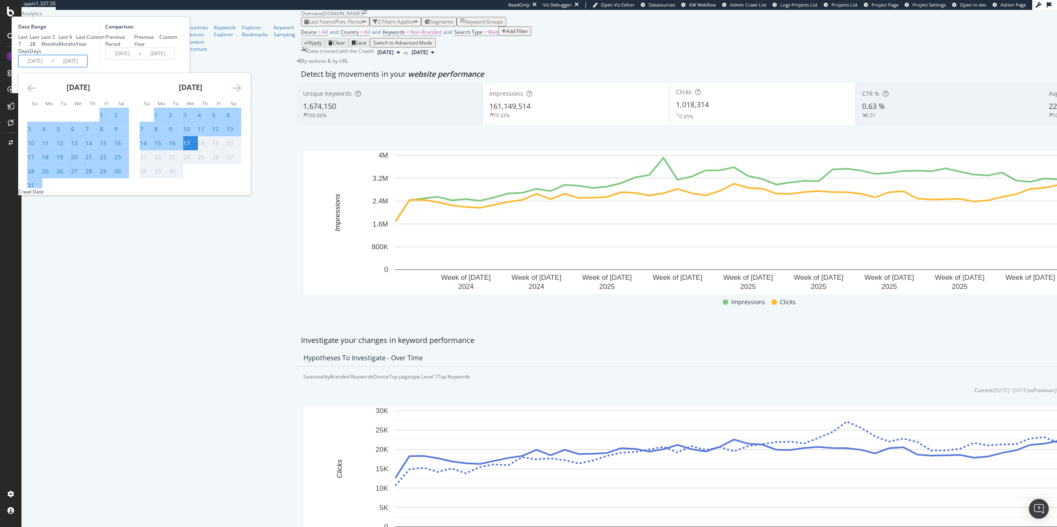
click at [241, 93] on icon "Move forward to switch to the next month." at bounding box center [237, 88] width 9 height 10
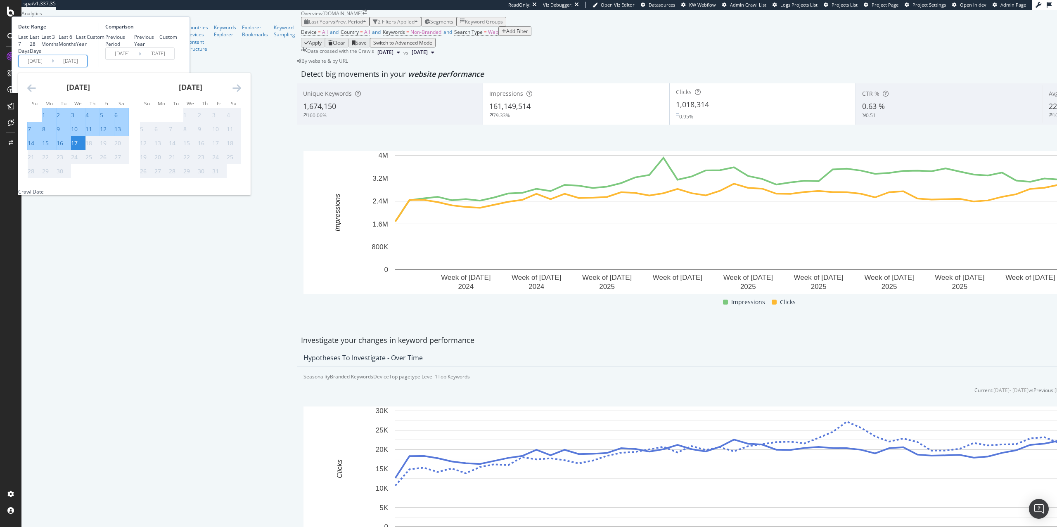
click at [177, 67] on div "Comparison Previous Period Previous Year Custom [DATE] Navigate forward to inte…" at bounding box center [138, 45] width 78 height 44
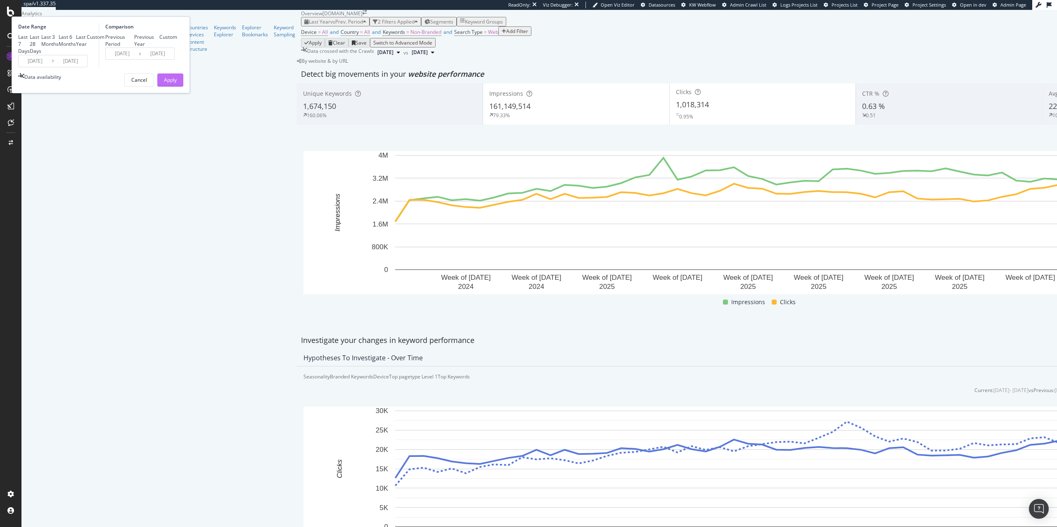
click at [177, 83] on div "Apply" at bounding box center [170, 79] width 13 height 7
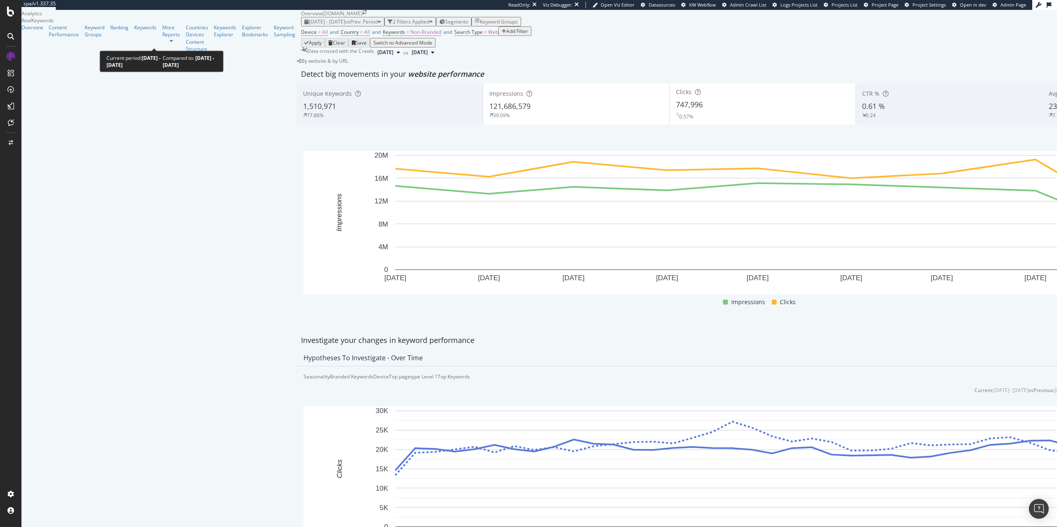
click at [345, 25] on span "vs Prev. Period" at bounding box center [361, 21] width 33 height 7
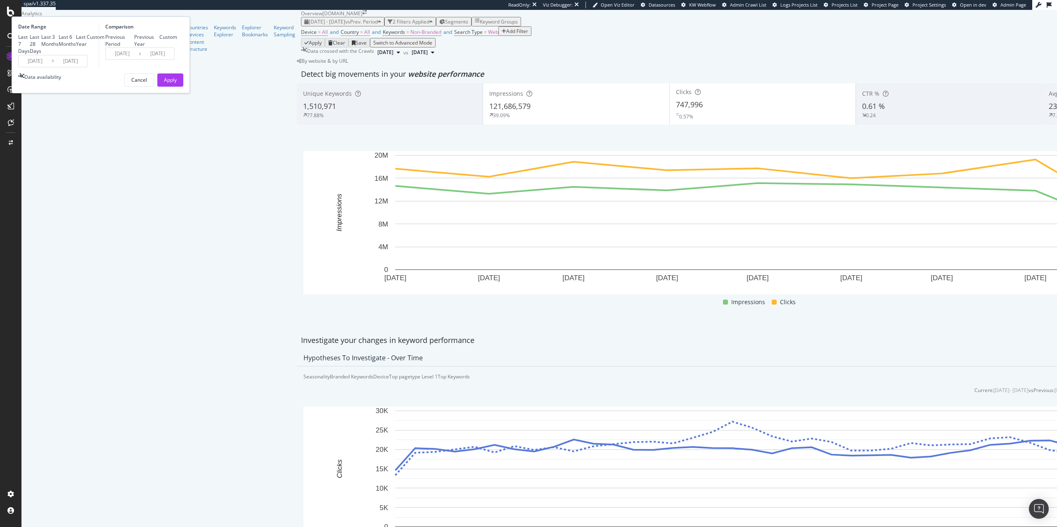
drag, startPoint x: 227, startPoint y: 77, endPoint x: 266, endPoint y: 128, distance: 63.9
click at [160, 47] on div "Previous Year" at bounding box center [147, 40] width 26 height 14
type input "[DATE]"
click at [183, 87] on button "Apply" at bounding box center [170, 80] width 26 height 13
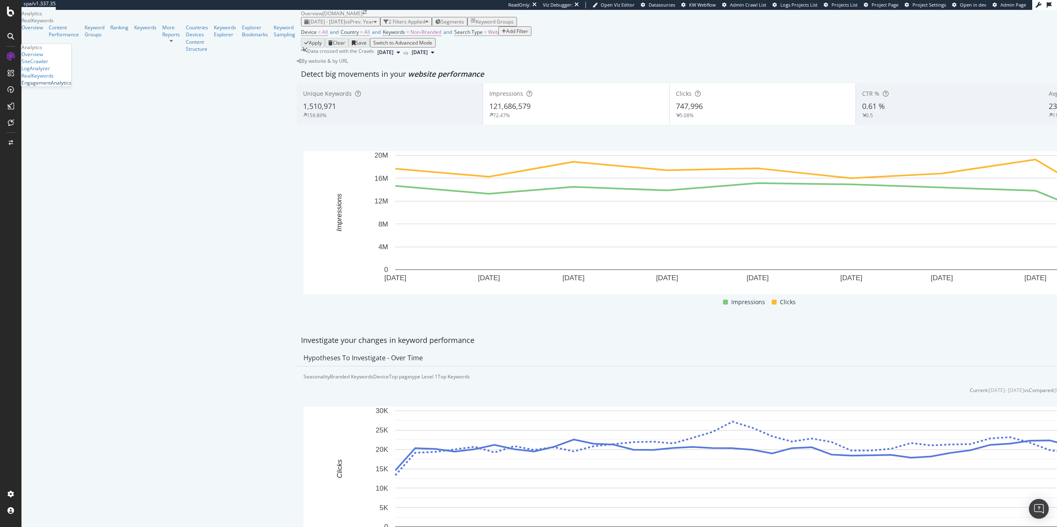
click at [48, 86] on div "EngagementAnalytics" at bounding box center [46, 82] width 50 height 7
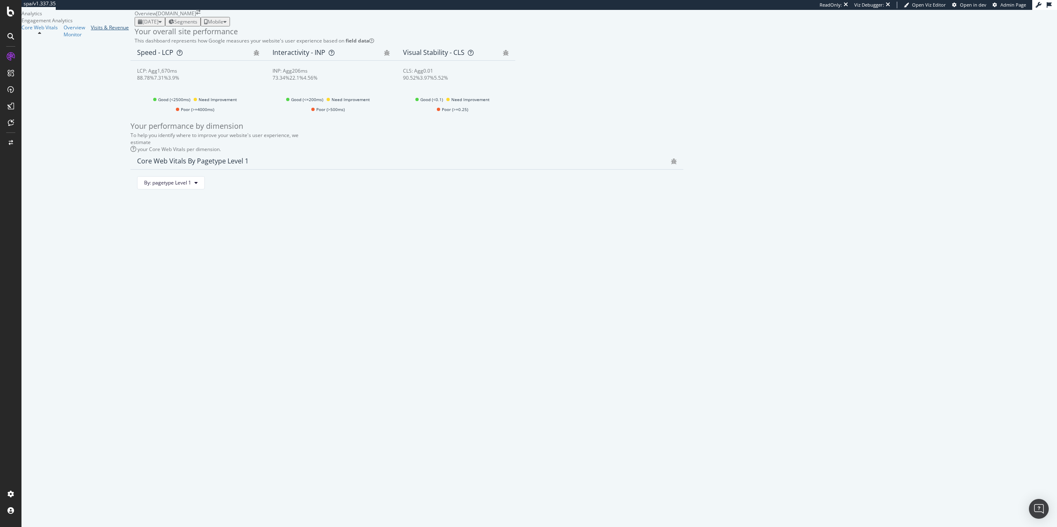
click at [91, 31] on div "Visits & Revenue" at bounding box center [110, 27] width 38 height 7
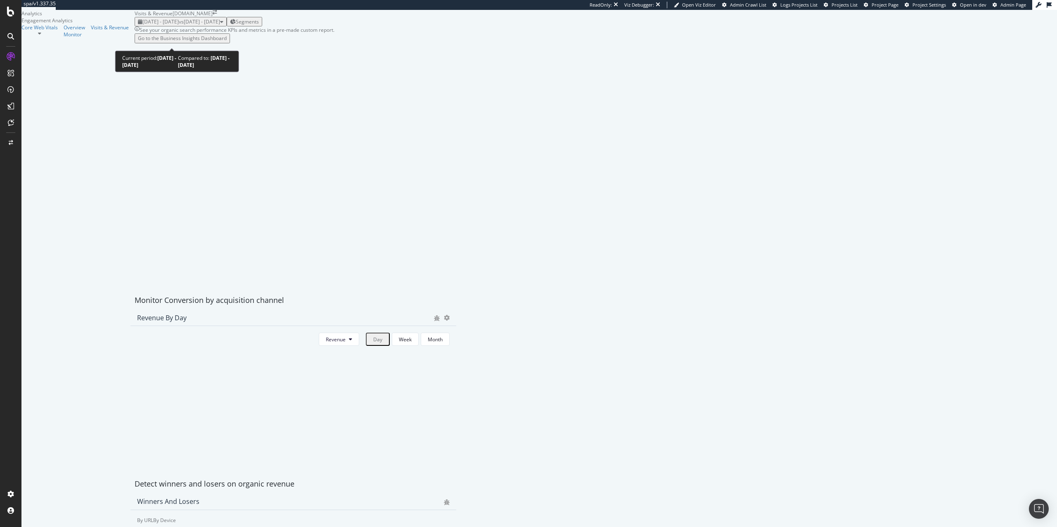
click at [138, 25] on div "[DATE] - [DATE] vs [DATE] - [DATE]" at bounding box center [180, 21] width 85 height 7
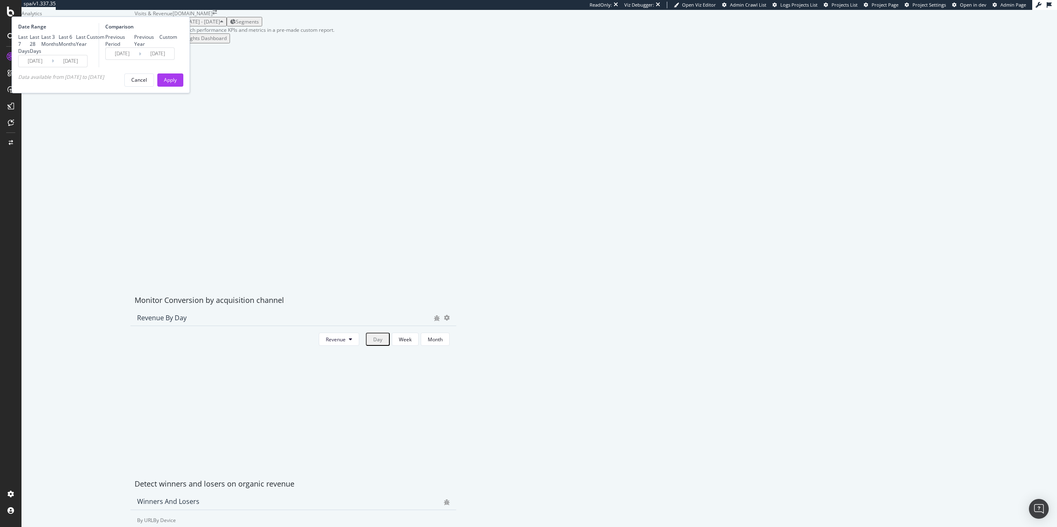
click at [76, 47] on div "Last 6 Months" at bounding box center [67, 40] width 17 height 14
type input "[DATE]"
click at [177, 86] on div "Apply" at bounding box center [170, 80] width 13 height 12
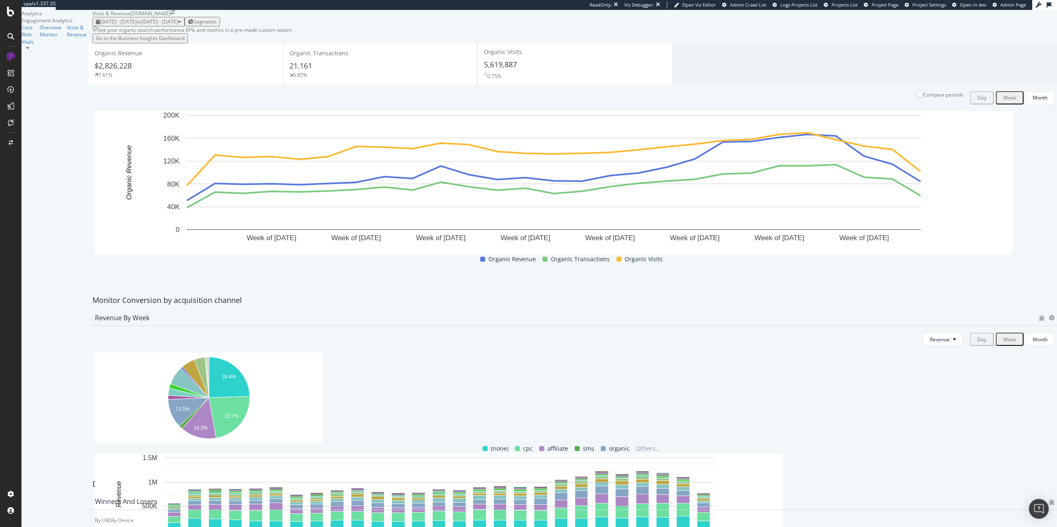
click at [185, 26] on button "[DATE] - [DATE] vs [DATE] - [DATE]" at bounding box center [139, 21] width 92 height 9
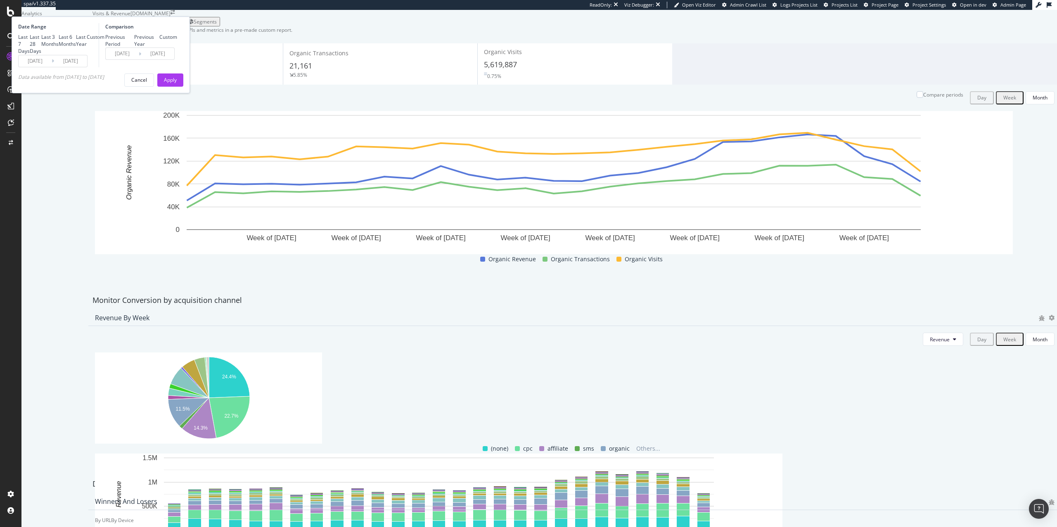
click at [52, 67] on input "[DATE]" at bounding box center [35, 61] width 33 height 12
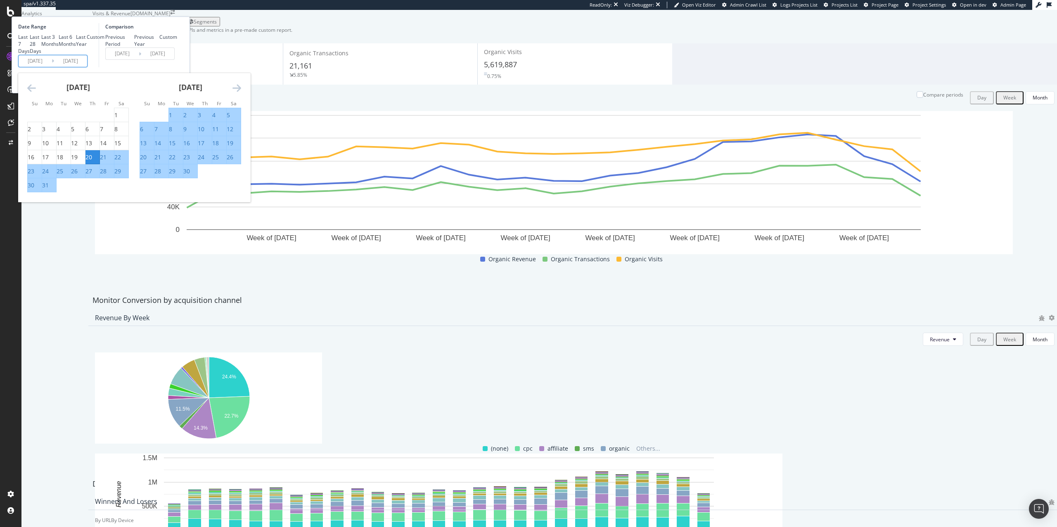
click at [36, 93] on icon "Move backward to switch to the previous month." at bounding box center [31, 88] width 9 height 10
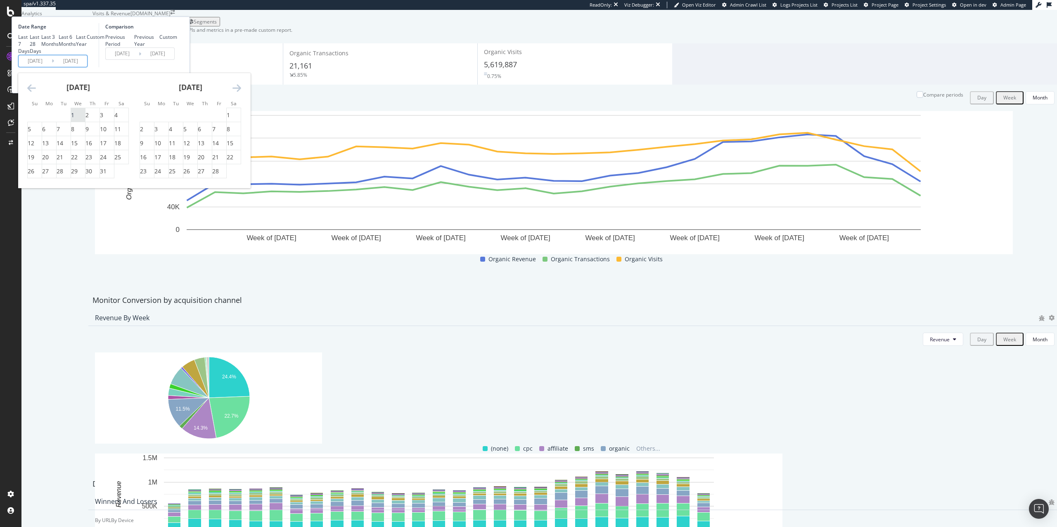
click at [74, 119] on div "1" at bounding box center [72, 115] width 3 height 8
type input "[DATE]"
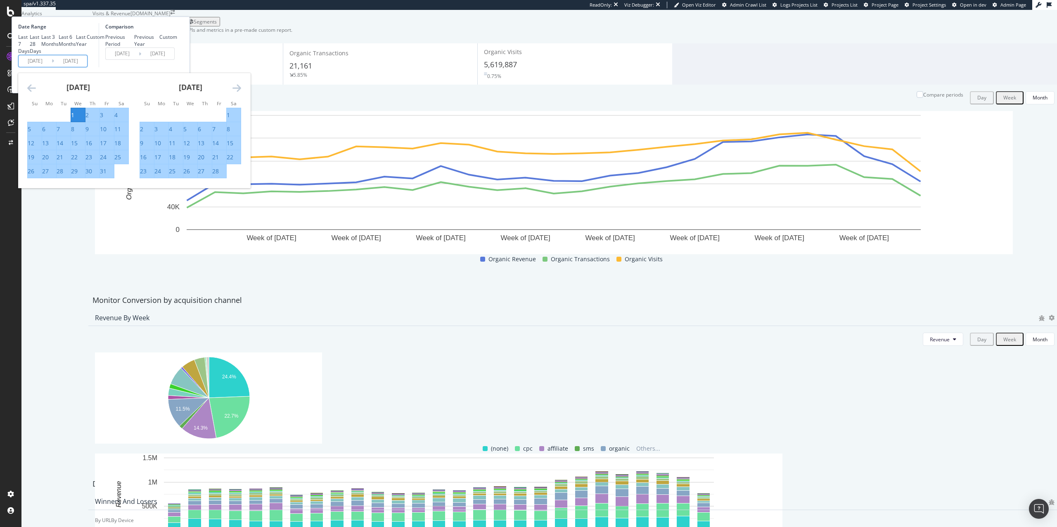
click at [177, 67] on div "Comparison Previous Period Previous Year Custom [DATE] Navigate forward to inte…" at bounding box center [138, 45] width 78 height 44
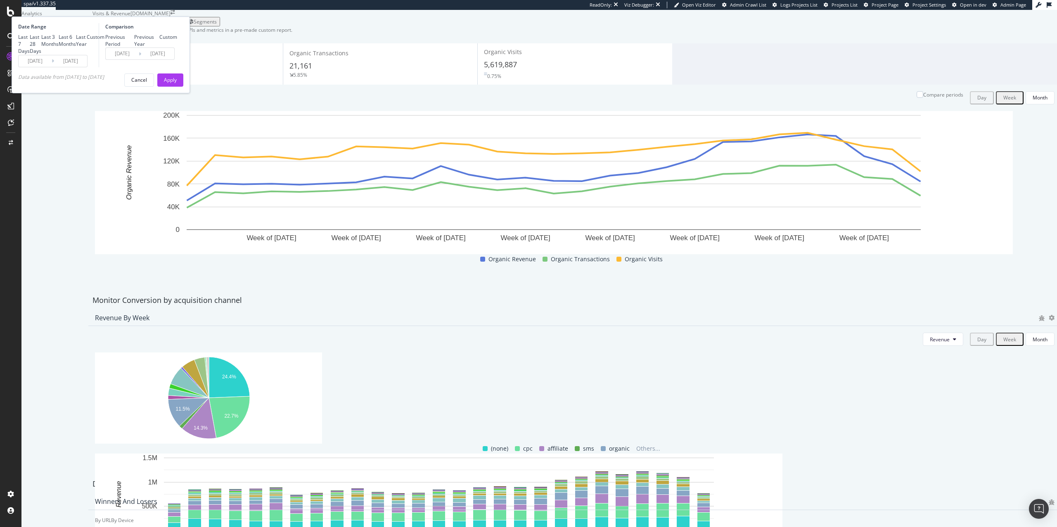
click at [160, 47] on div "Previous Year" at bounding box center [147, 40] width 26 height 14
type input "[DATE]"
click at [177, 86] on div "Apply" at bounding box center [170, 80] width 13 height 12
